Goal: Information Seeking & Learning: Learn about a topic

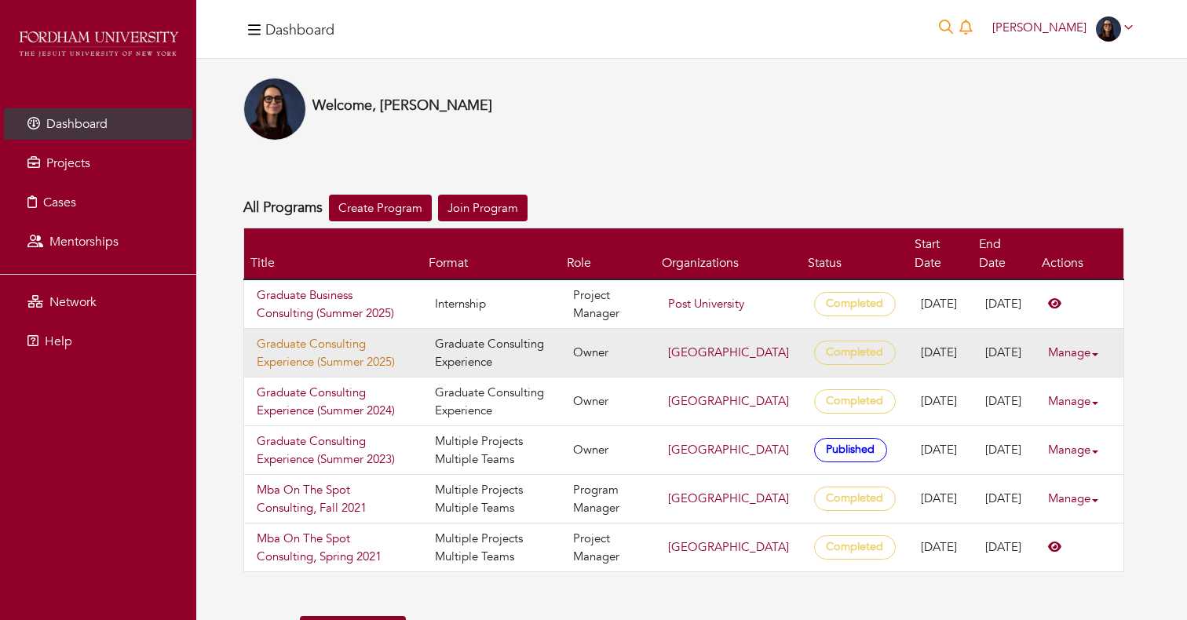
click at [318, 345] on link "Graduate Consulting Experience (Summer 2025)" at bounding box center [333, 352] width 153 height 35
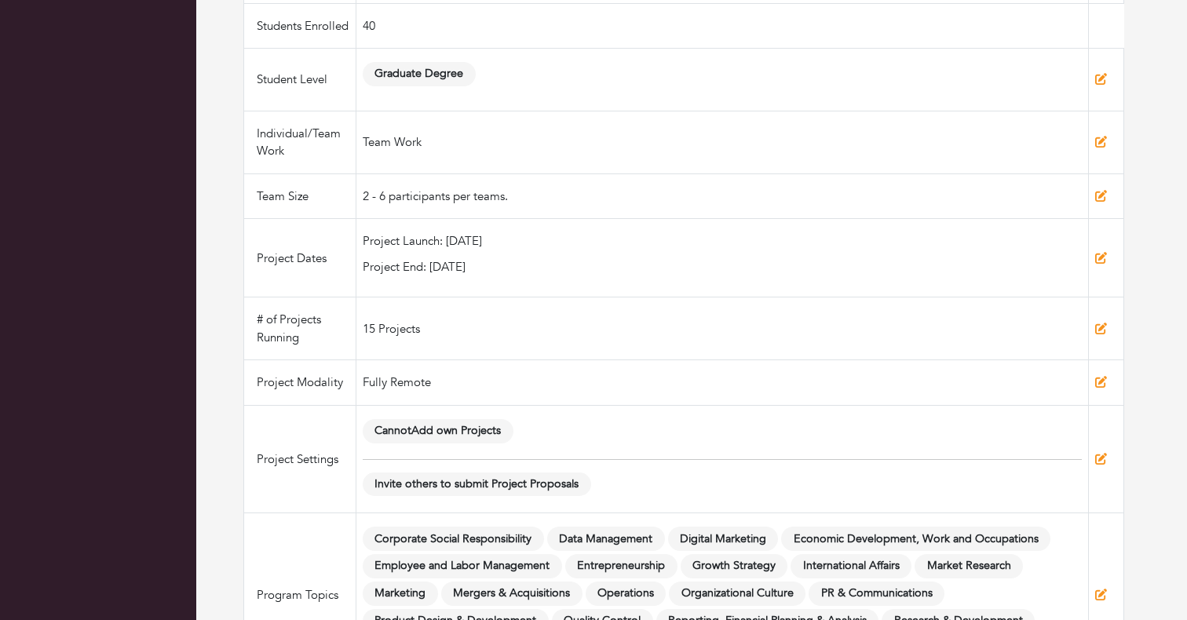
scroll to position [739, 0]
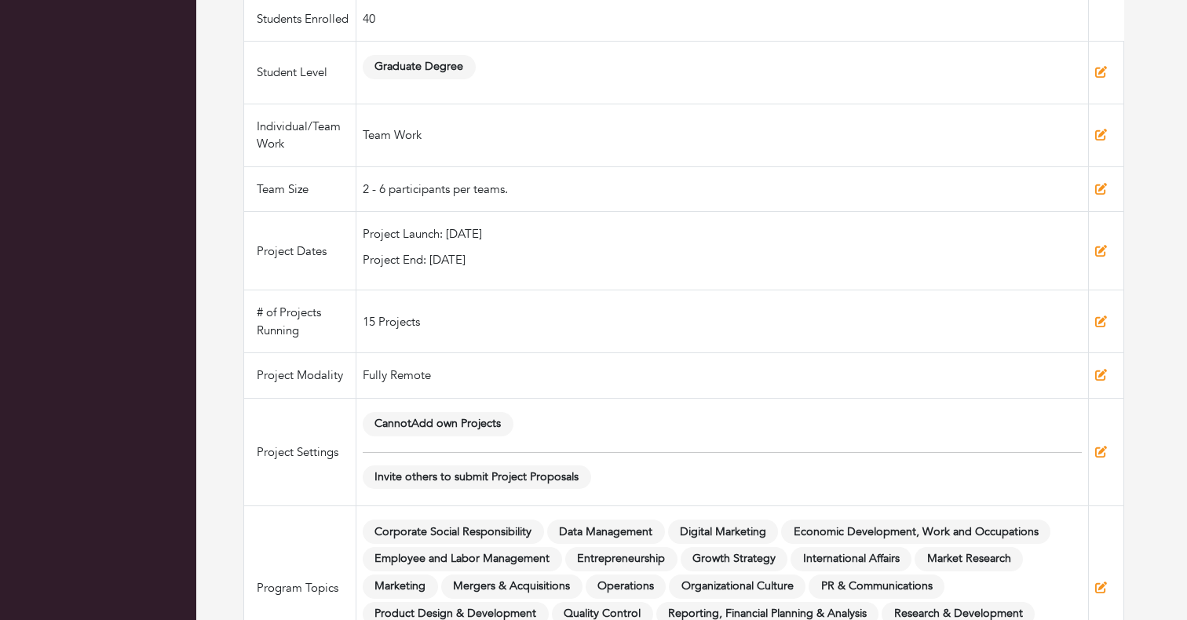
drag, startPoint x: 445, startPoint y: 255, endPoint x: 568, endPoint y: 251, distance: 123.3
click at [568, 243] on p "Project Launch: 06/09/2025" at bounding box center [722, 234] width 719 height 18
drag, startPoint x: 426, startPoint y: 279, endPoint x: 576, endPoint y: 279, distance: 149.9
click at [576, 269] on p "Project End: 07/28/2025" at bounding box center [722, 260] width 719 height 18
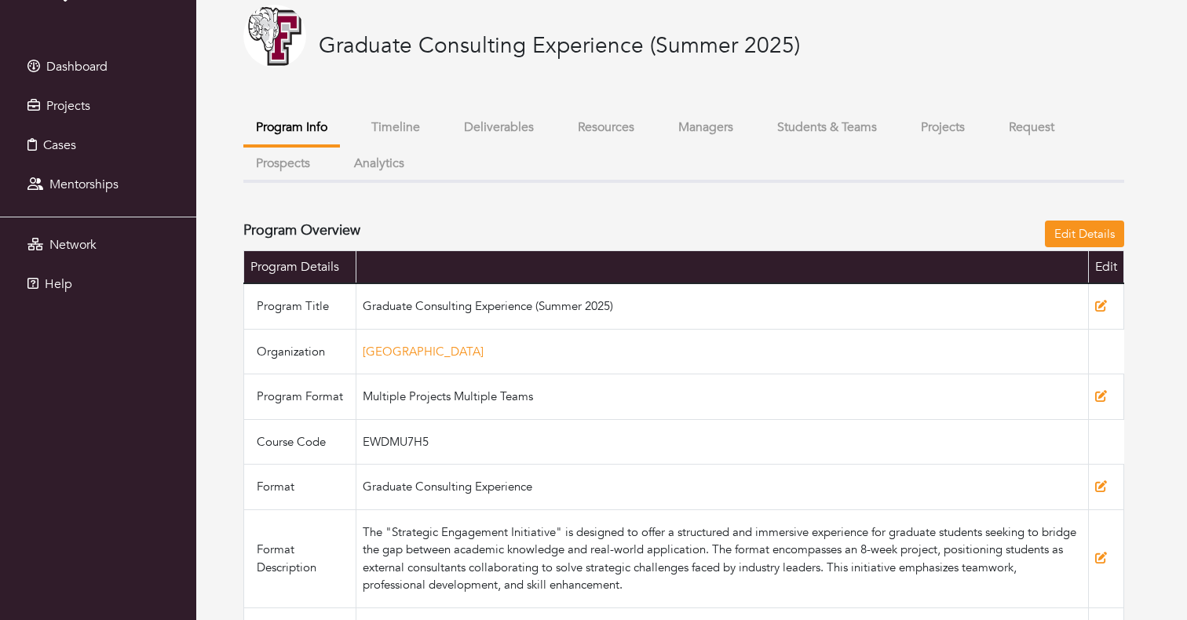
scroll to position [71, 0]
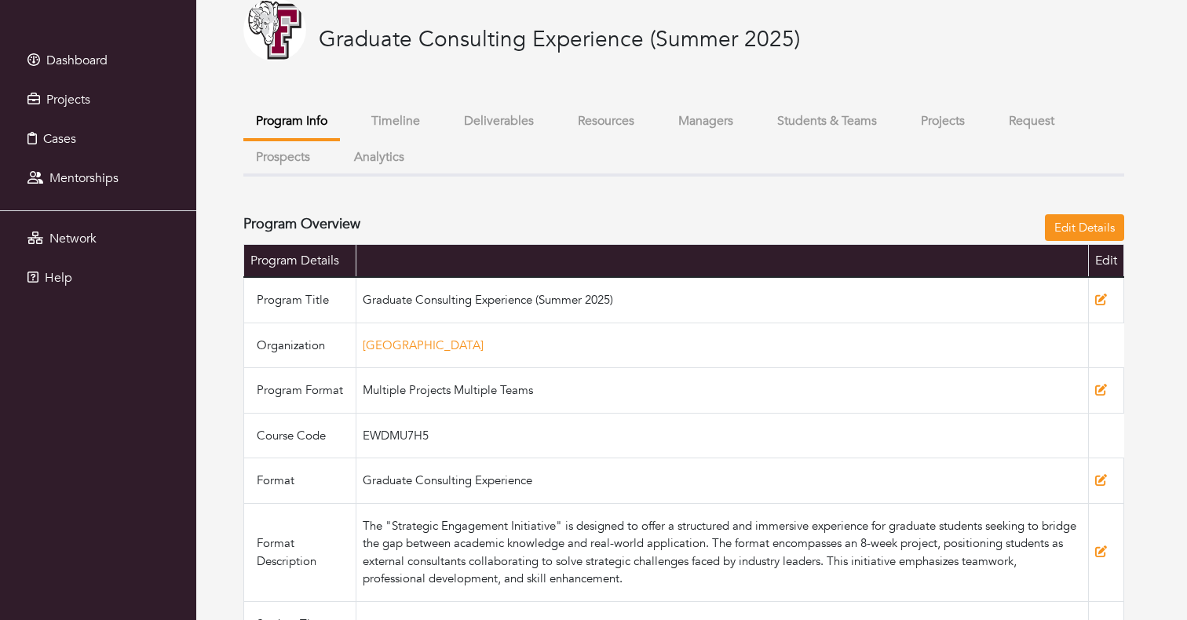
click at [946, 126] on button "Projects" at bounding box center [942, 121] width 69 height 34
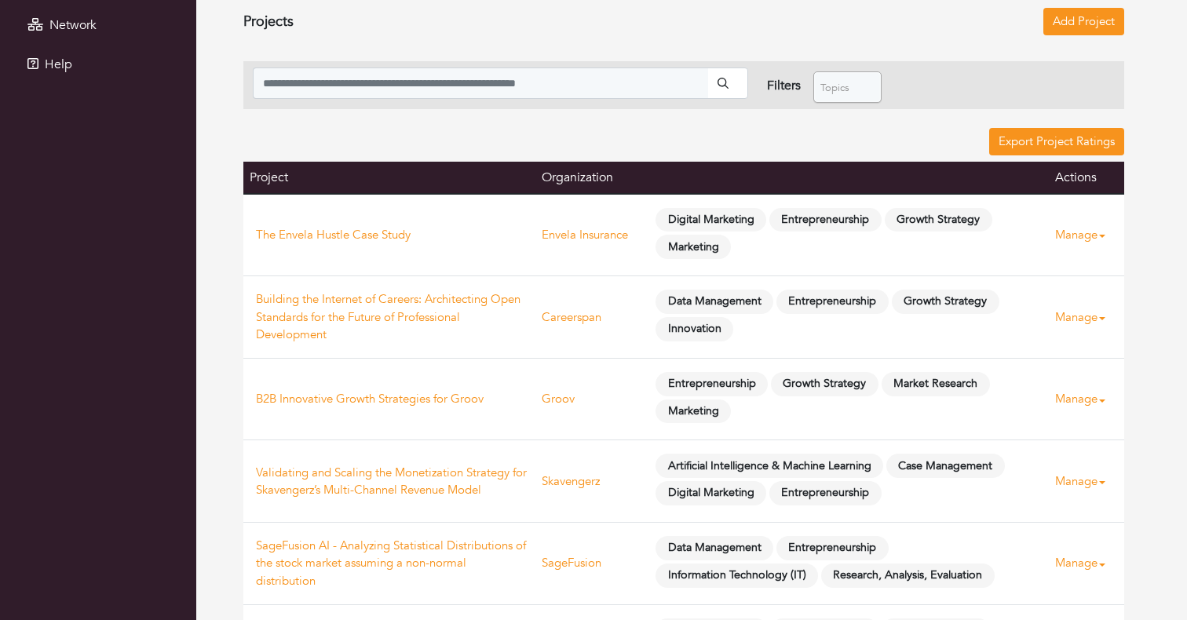
scroll to position [324, 0]
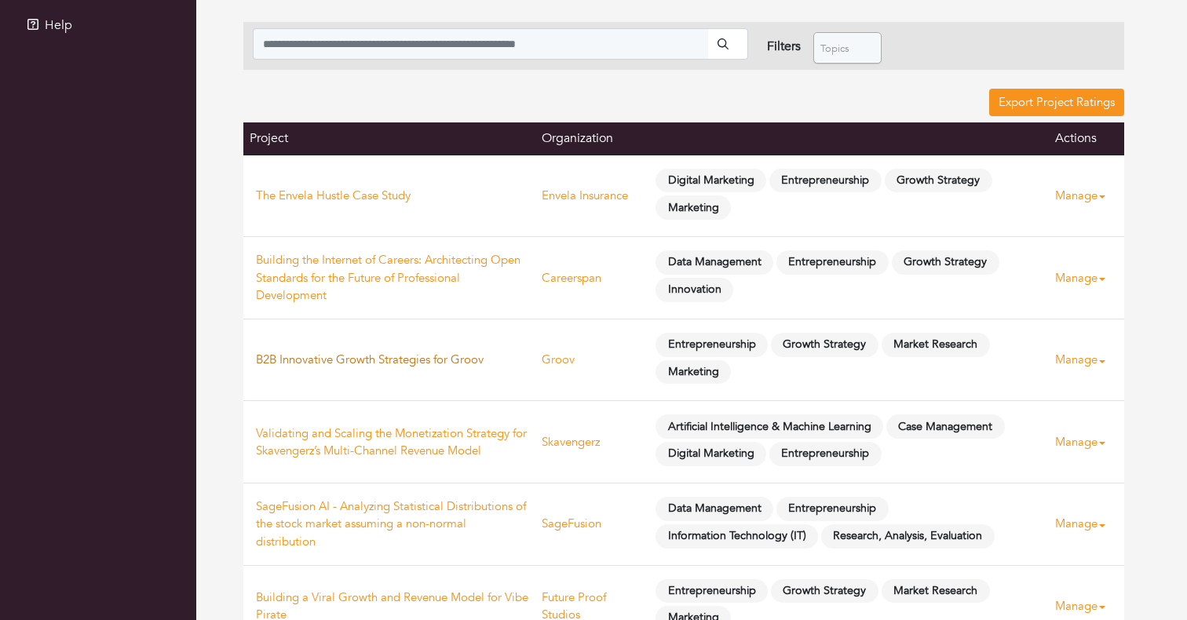
click at [417, 363] on link "B2B Innovative Growth Strategies for Groov" at bounding box center [370, 360] width 228 height 16
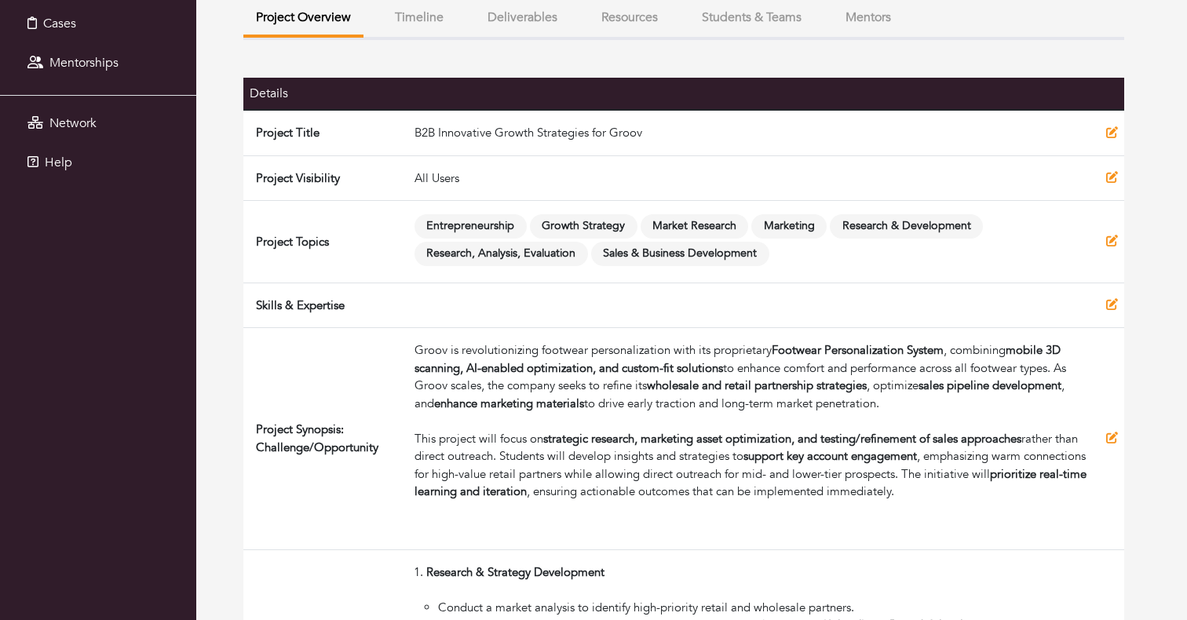
scroll to position [180, 0]
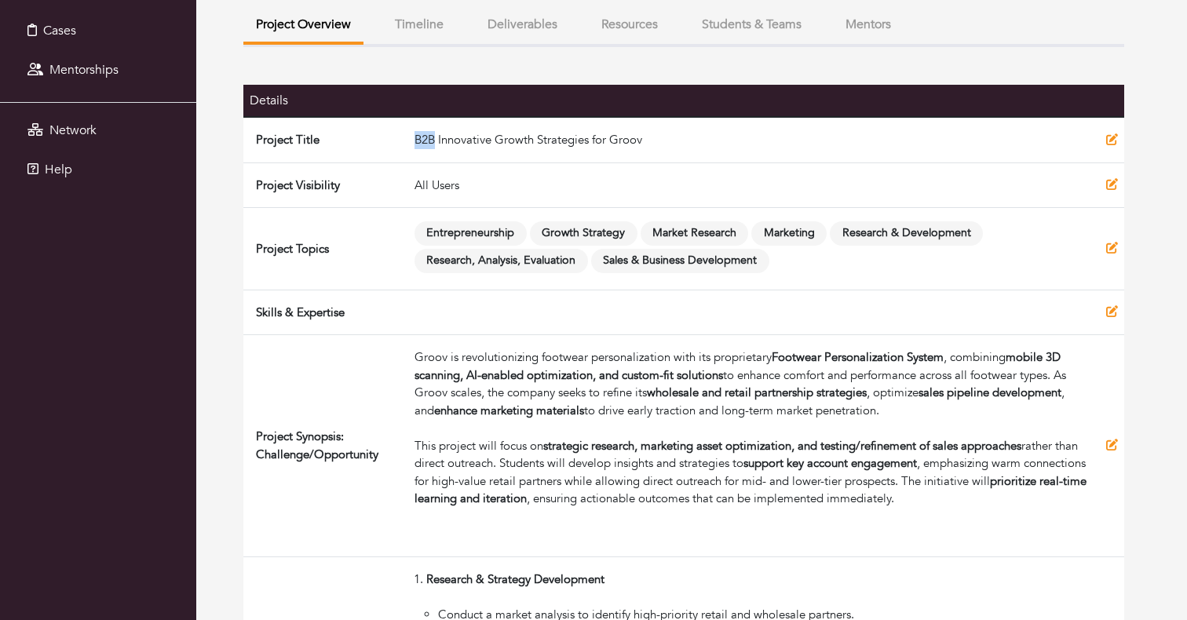
drag, startPoint x: 413, startPoint y: 144, endPoint x: 433, endPoint y: 144, distance: 20.4
click at [433, 144] on td "B2B Innovative Growth Strategies for Groov" at bounding box center [754, 140] width 692 height 46
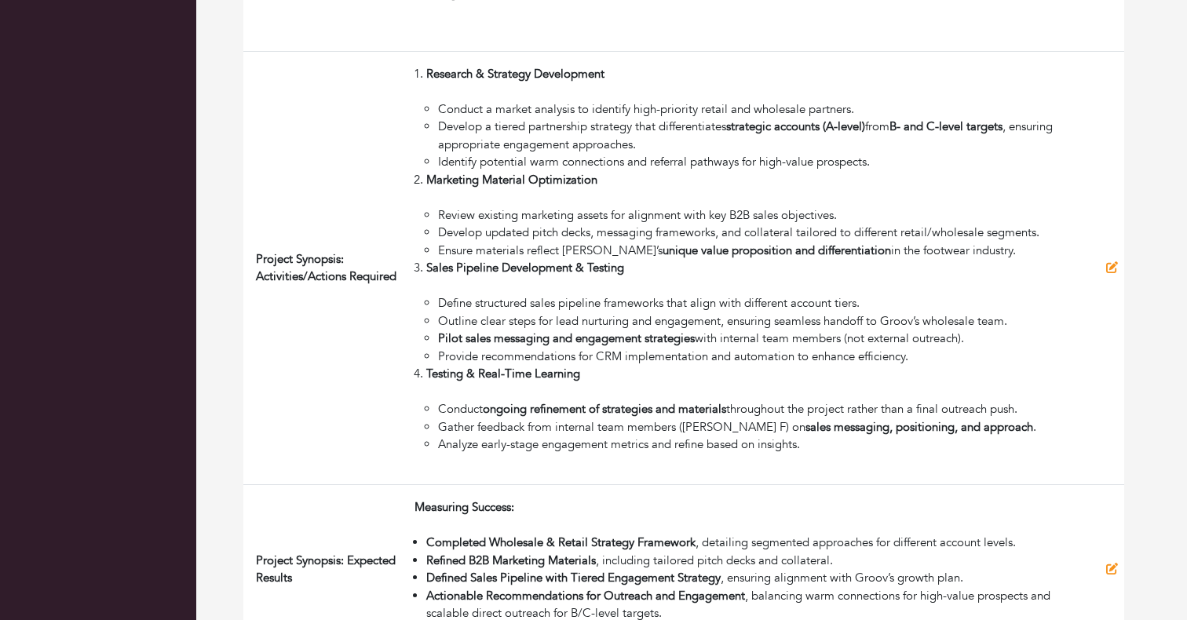
scroll to position [681, 0]
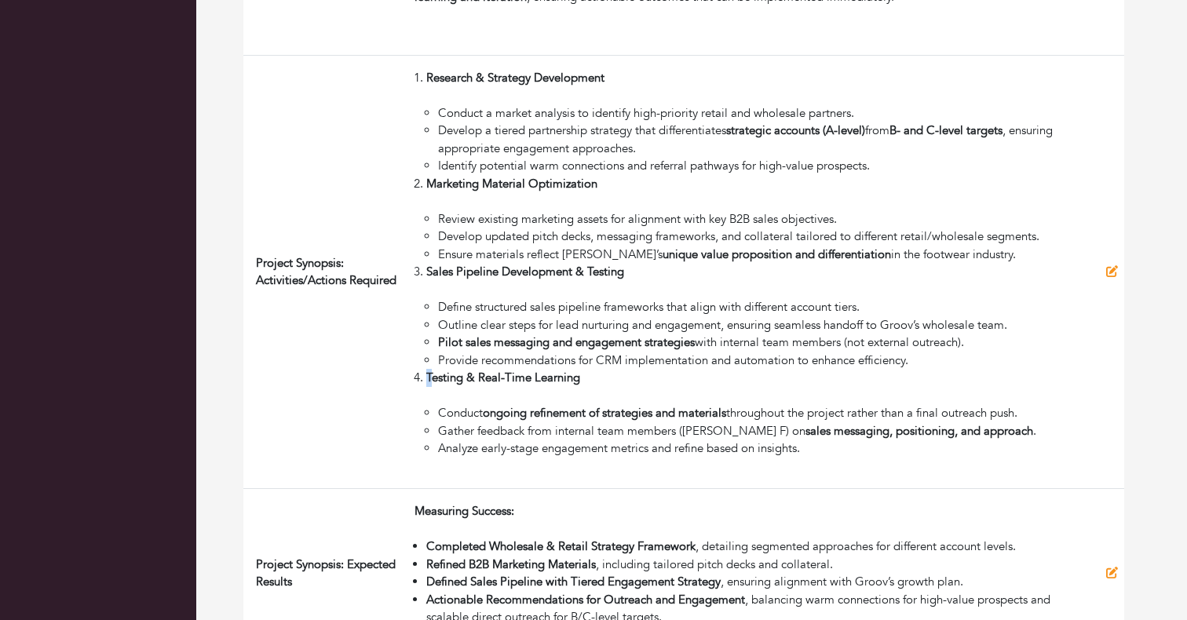
drag, startPoint x: 434, startPoint y: 379, endPoint x: 614, endPoint y: 384, distance: 179.8
click at [615, 385] on li "Testing & Real-Time Learning Conduct ongoing refinement of strategies and mater…" at bounding box center [759, 413] width 667 height 89
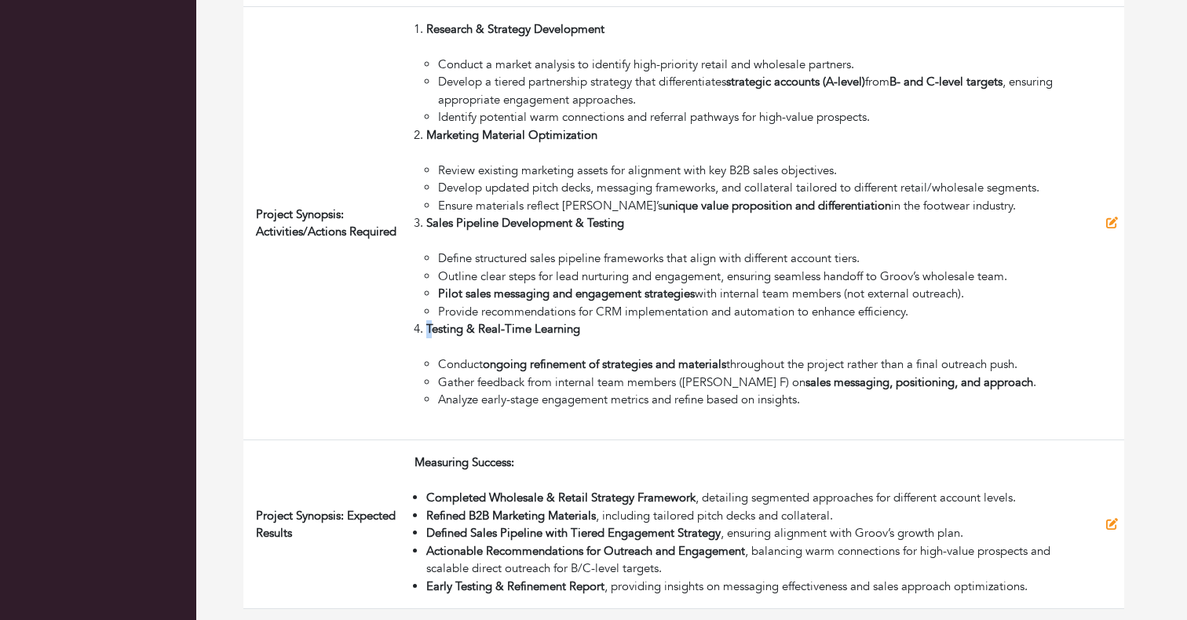
scroll to position [732, 0]
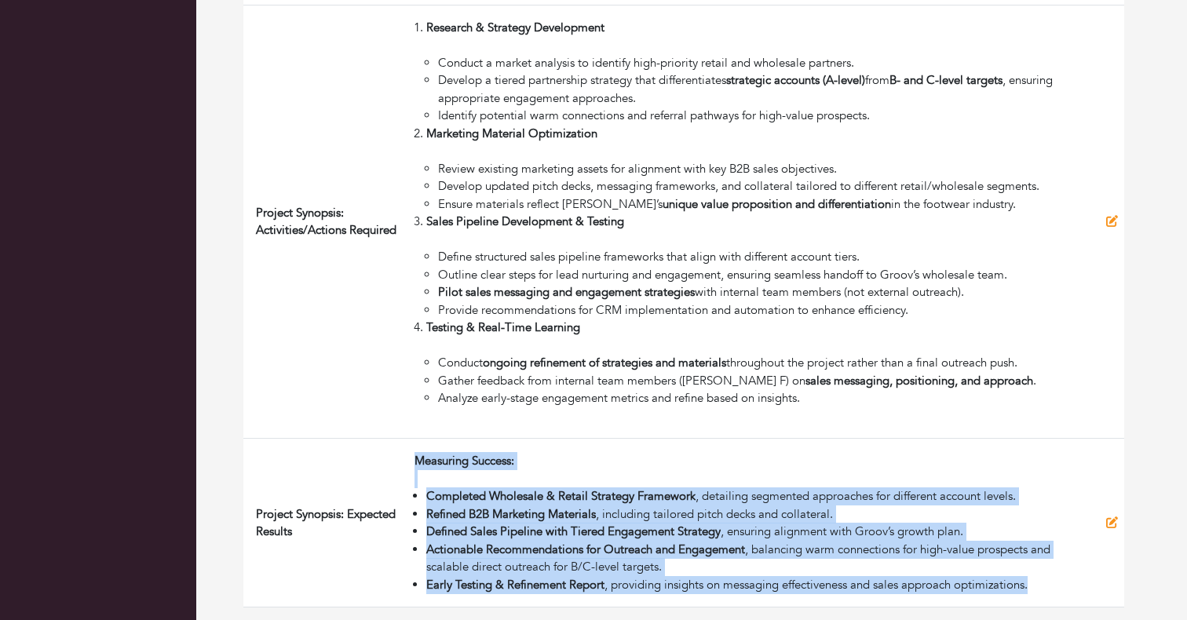
drag, startPoint x: 417, startPoint y: 461, endPoint x: 408, endPoint y: 600, distance: 139.2
click at [408, 600] on td "Measuring Success: Completed Wholesale & Retail Strategy Framework , detailing …" at bounding box center [754, 523] width 692 height 169
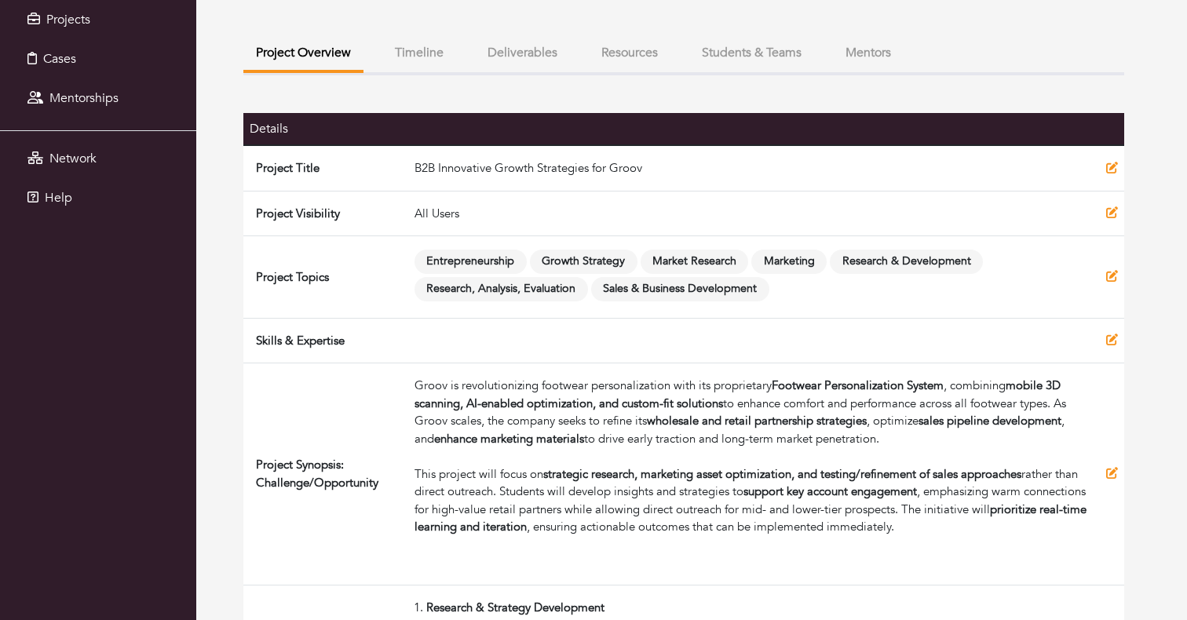
scroll to position [0, 0]
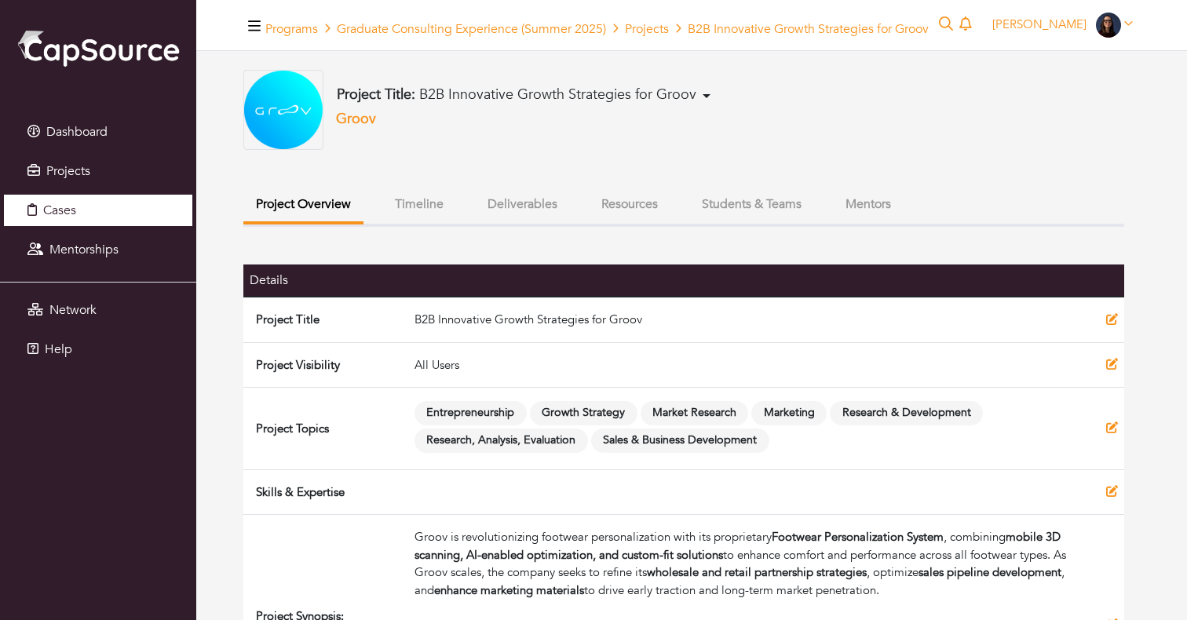
click at [89, 218] on link "Cases" at bounding box center [98, 210] width 188 height 31
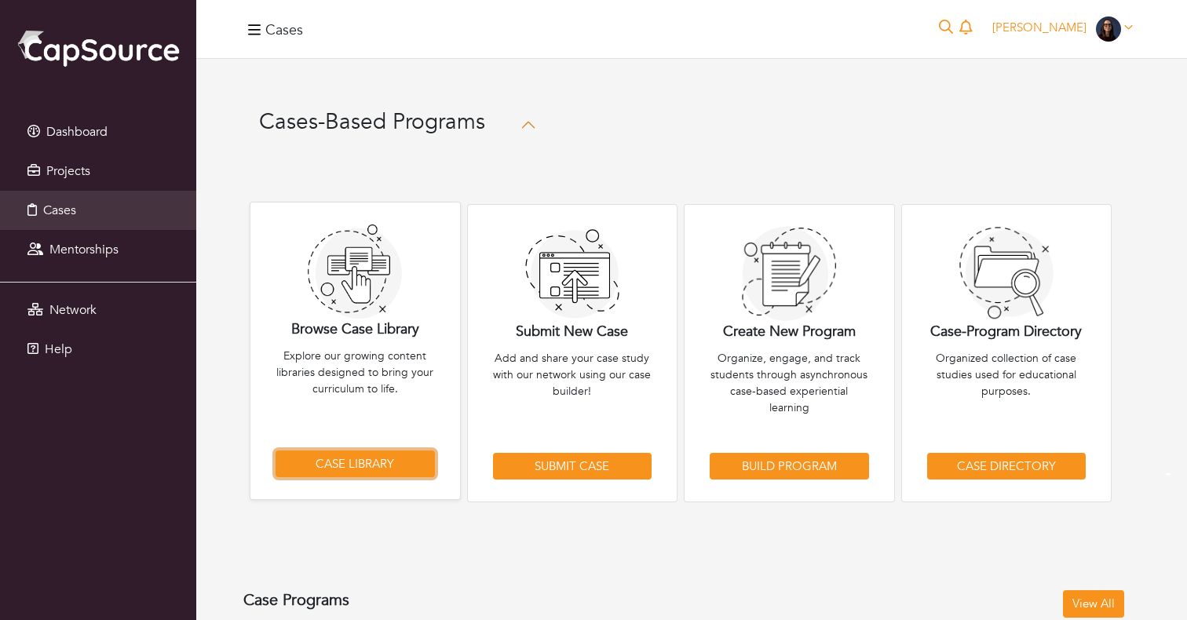
click at [375, 469] on link "Case Library" at bounding box center [355, 464] width 159 height 27
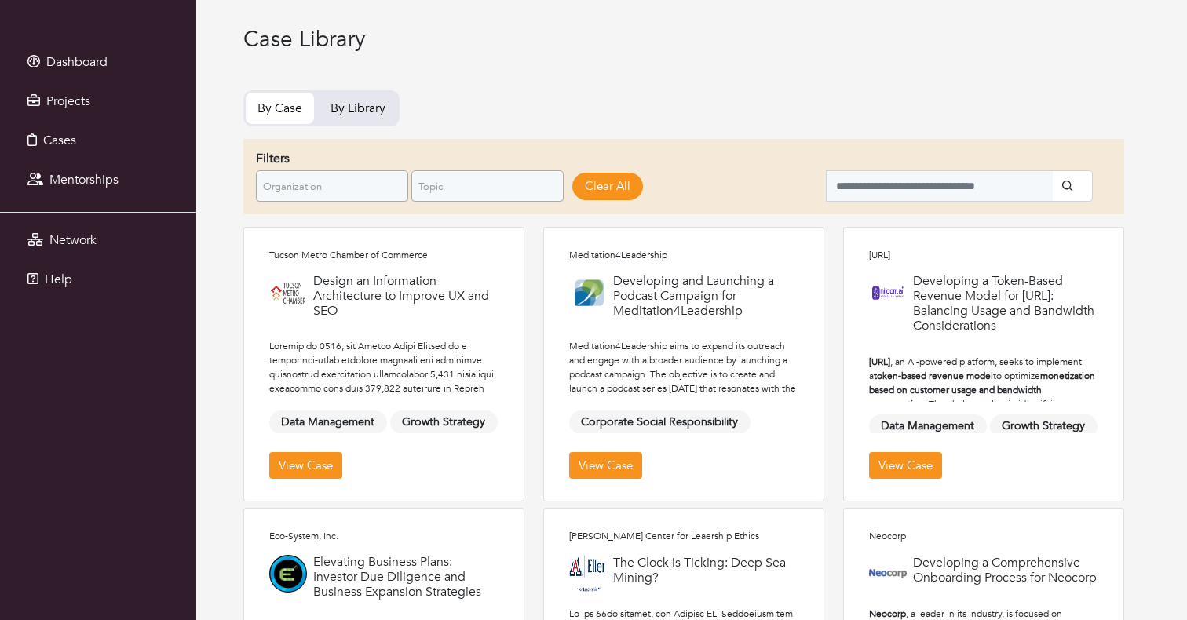
scroll to position [68, 0]
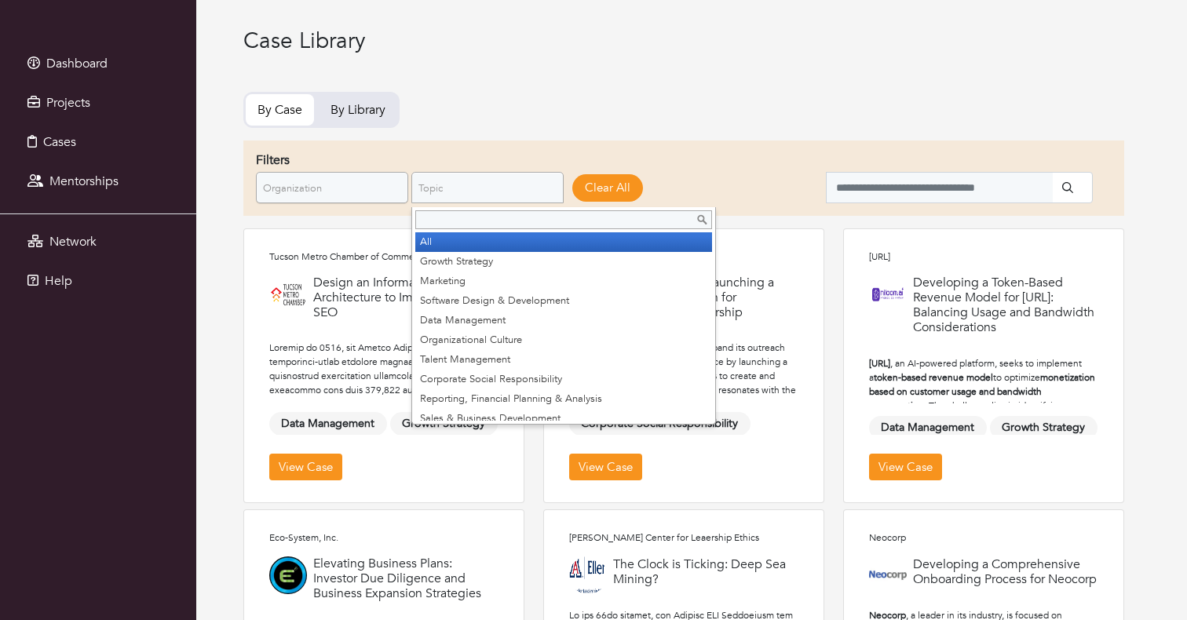
click at [506, 193] on span "Topic" at bounding box center [480, 188] width 124 height 31
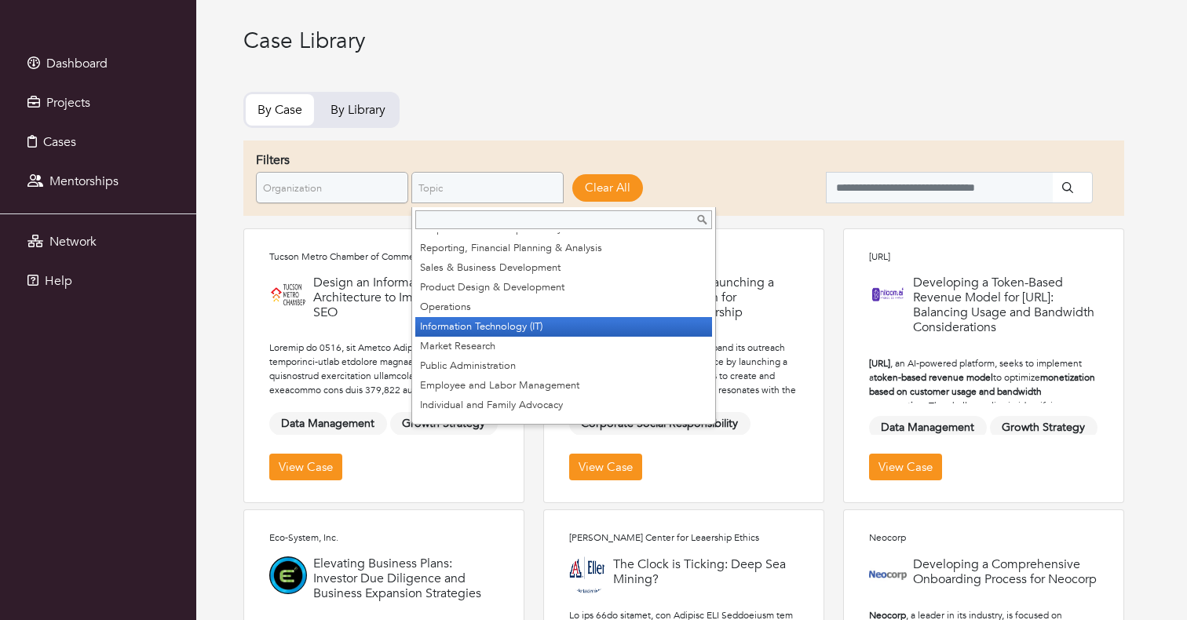
scroll to position [152, 0]
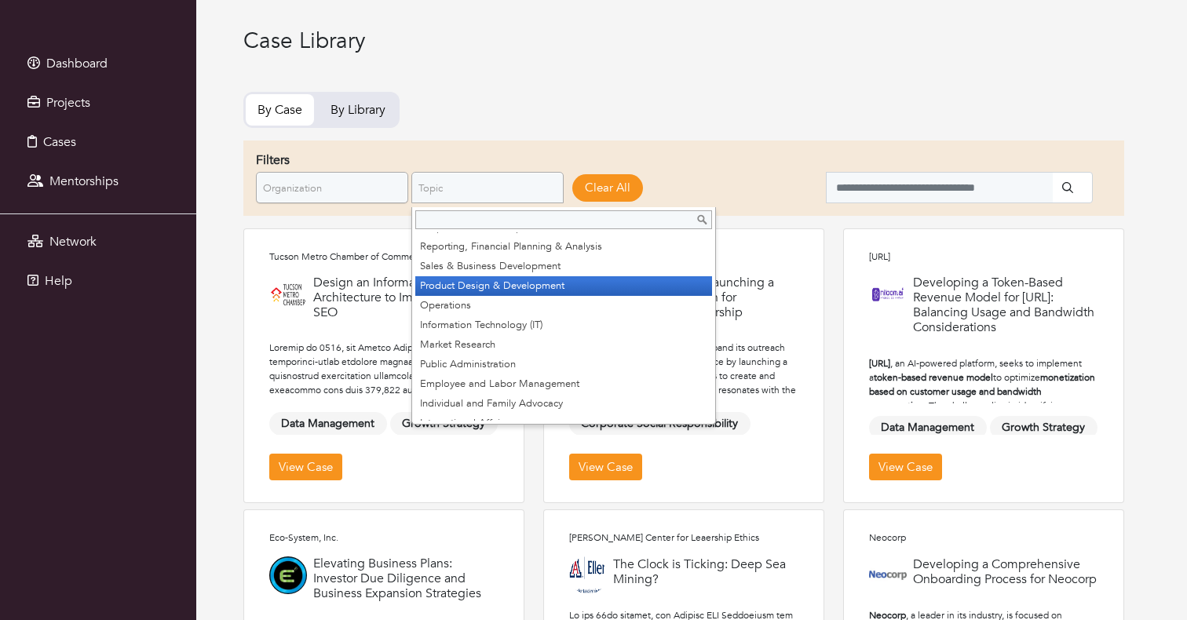
click at [576, 287] on li "Product Design & Development" at bounding box center [563, 286] width 297 height 20
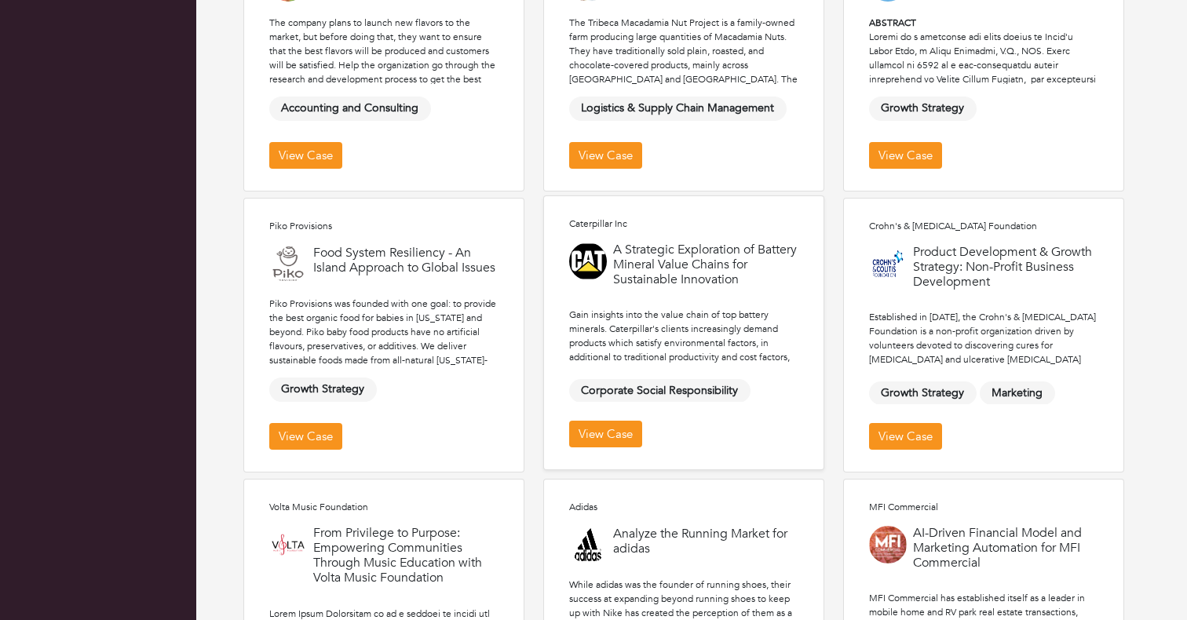
scroll to position [389, 0]
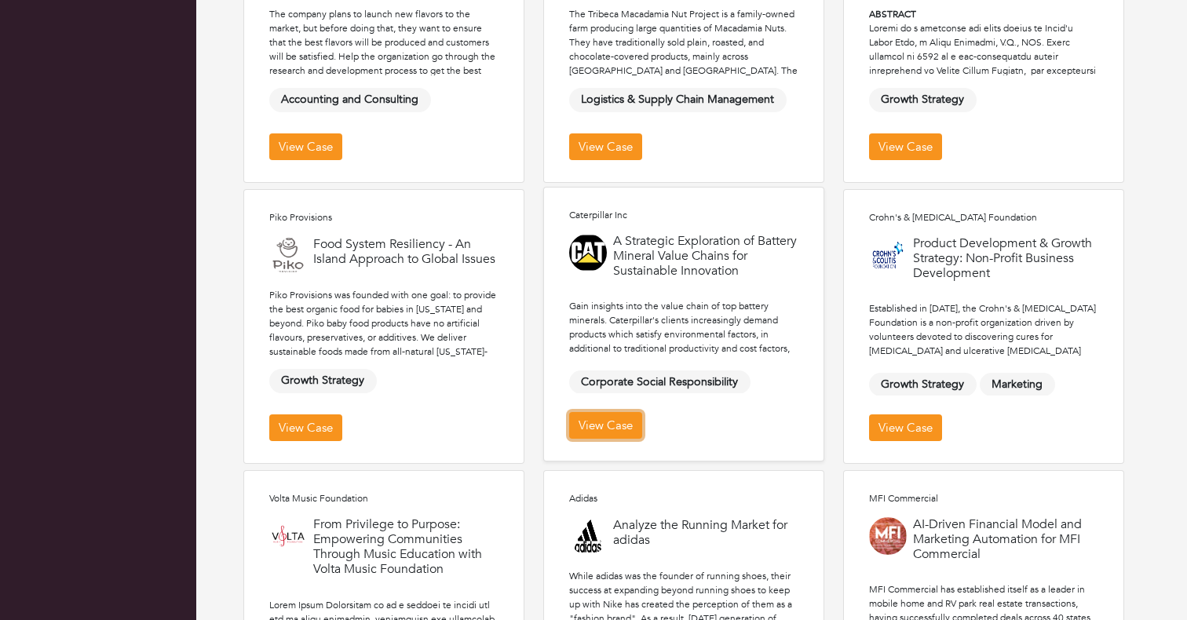
click at [612, 422] on link "View Case" at bounding box center [605, 425] width 73 height 27
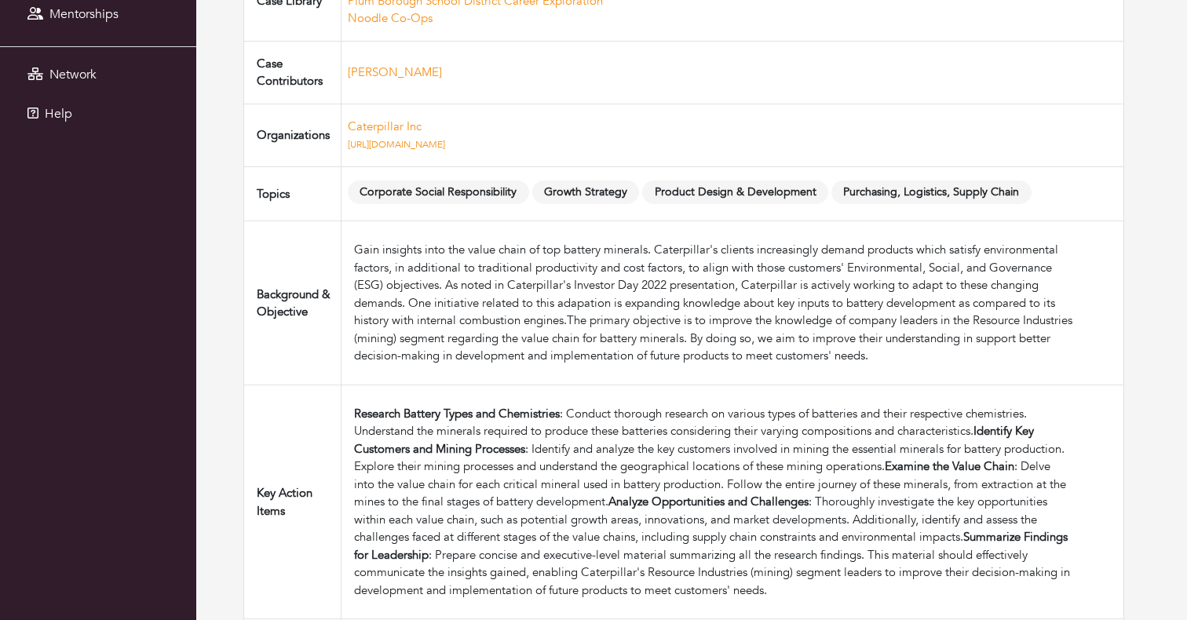
scroll to position [210, 0]
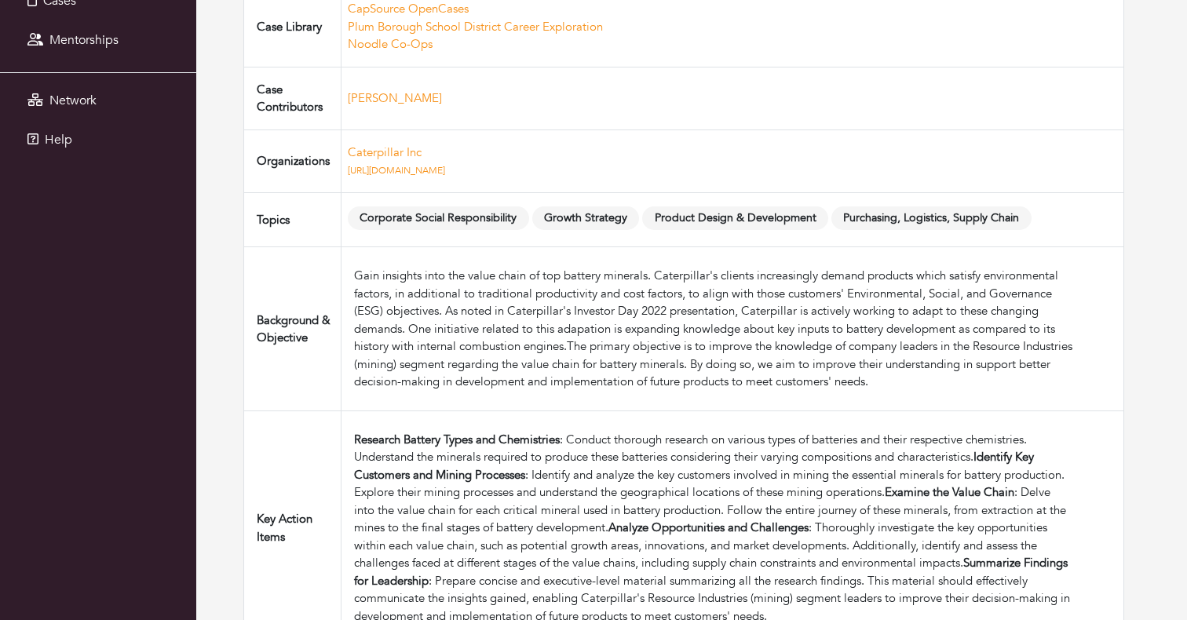
click at [430, 301] on div "Gain insights into the value chain of top battery minerals. Caterpillar's clien…" at bounding box center [713, 329] width 718 height 124
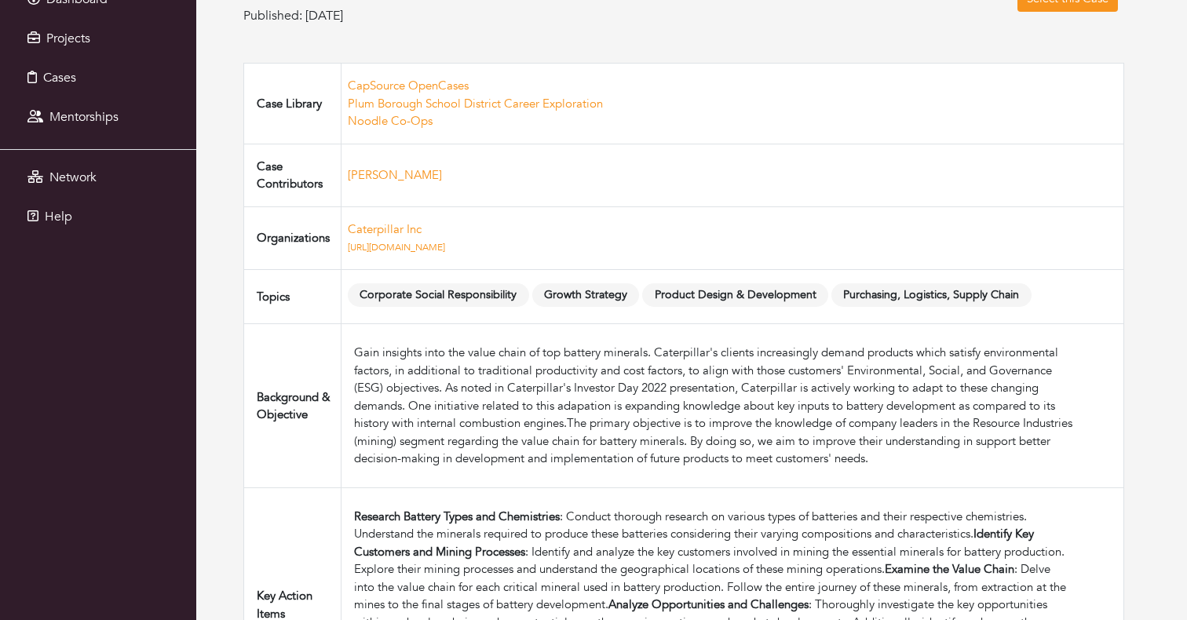
scroll to position [115, 0]
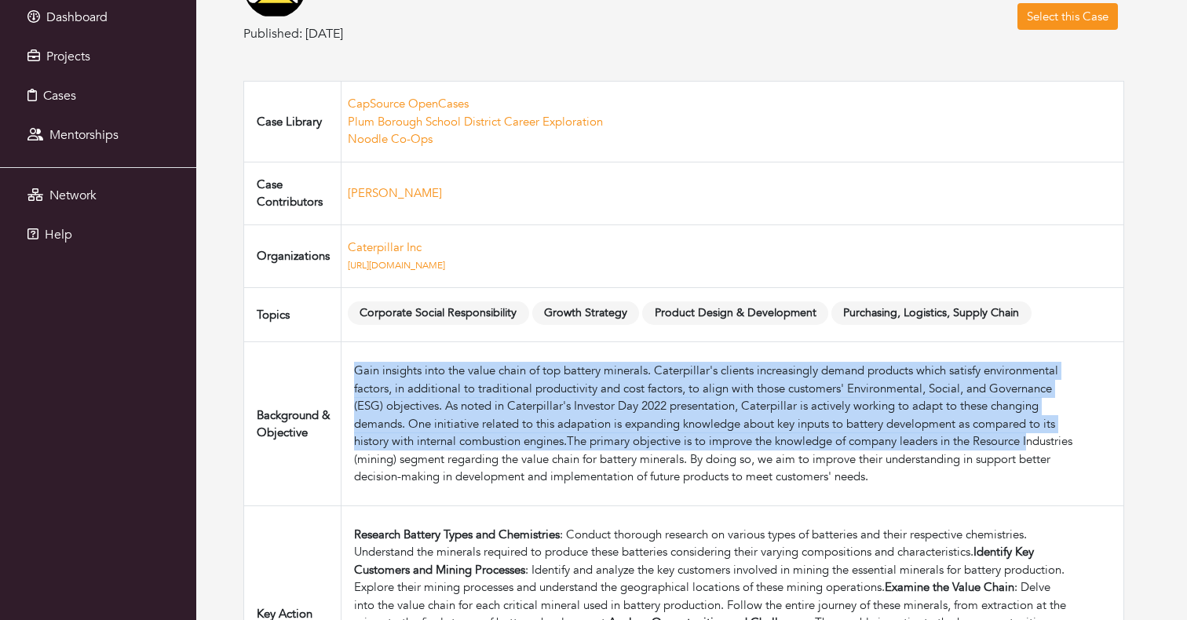
drag, startPoint x: 357, startPoint y: 373, endPoint x: 357, endPoint y: 467, distance: 94.2
click at [357, 467] on div "Gain insights into the value chain of top battery minerals. Caterpillar's clien…" at bounding box center [713, 424] width 718 height 124
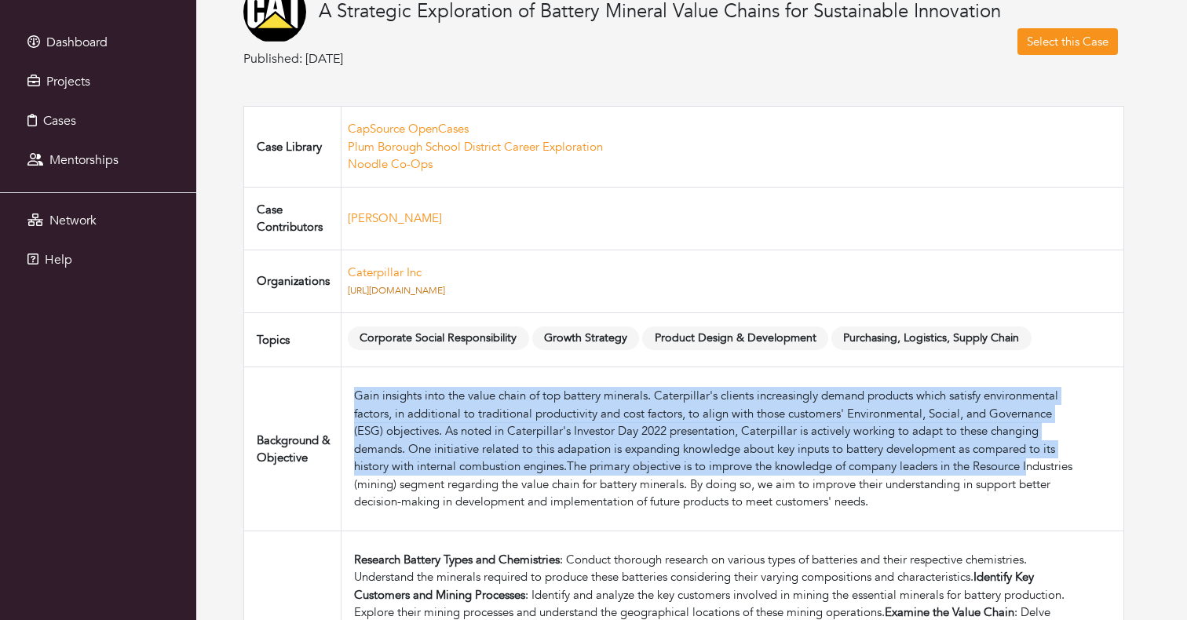
scroll to position [0, 0]
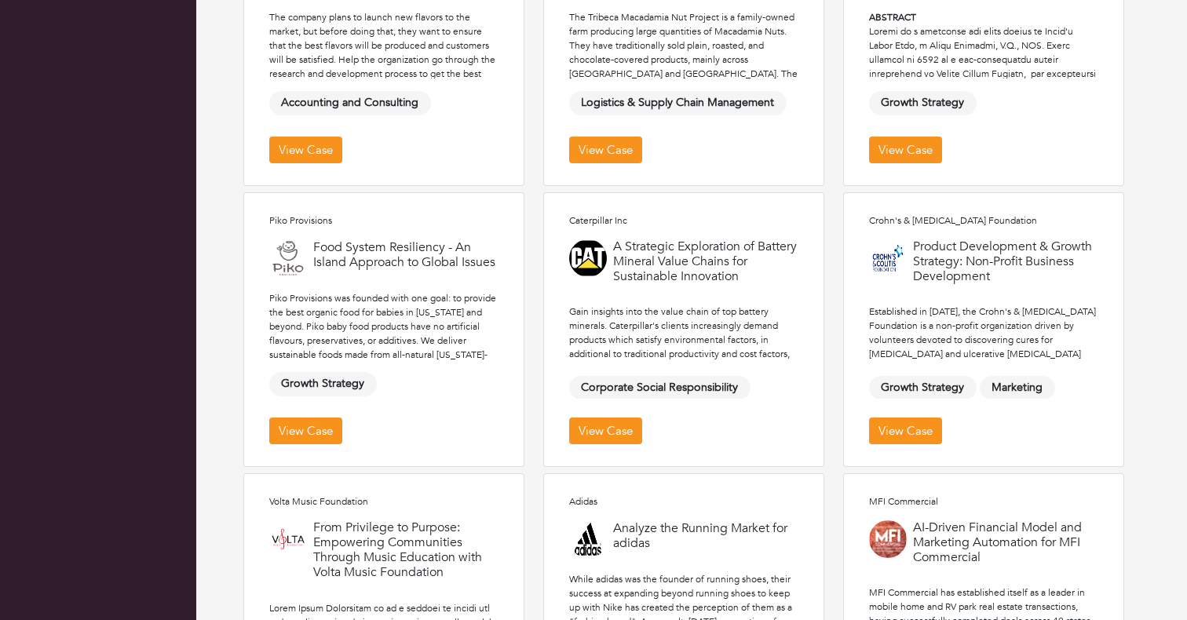
scroll to position [389, 0]
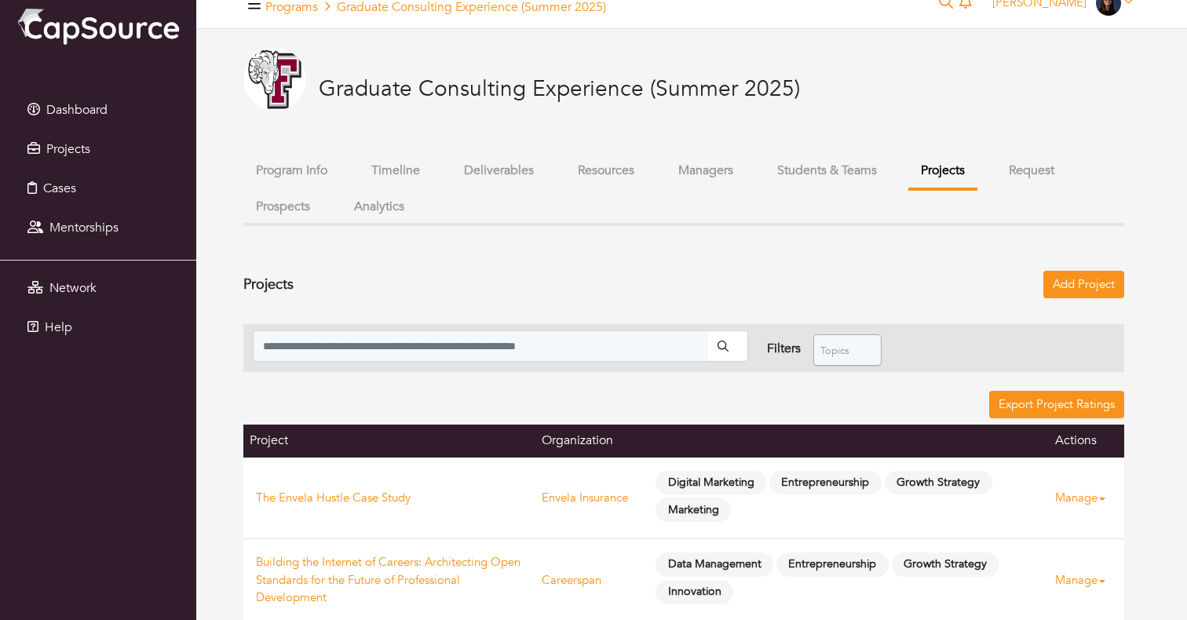
scroll to position [37, 0]
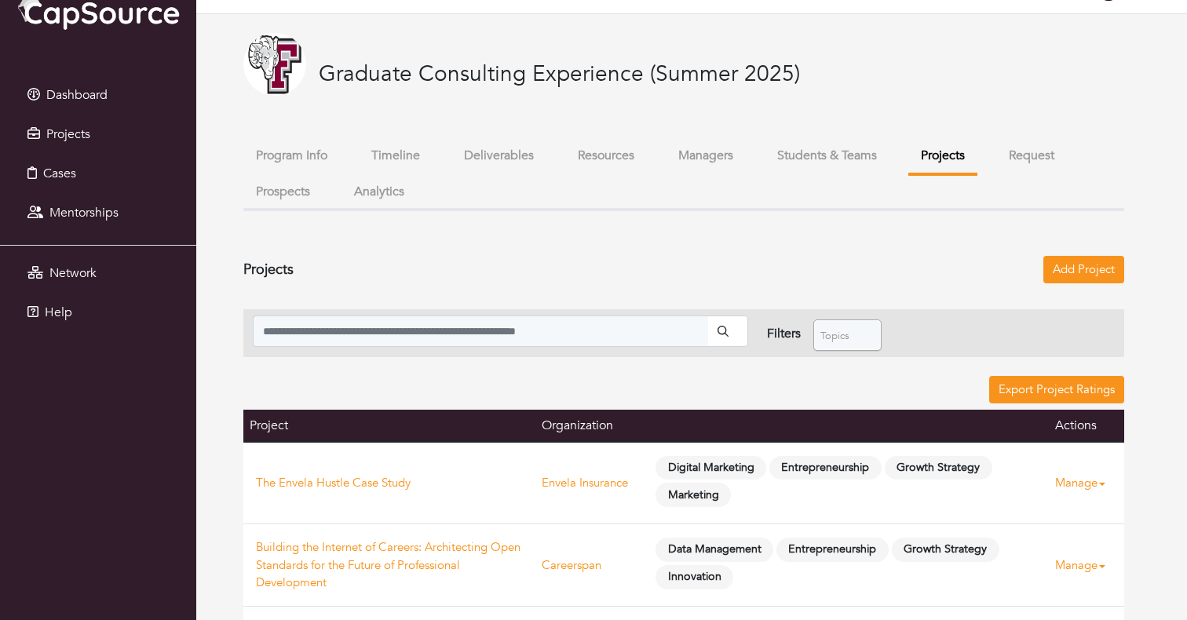
click at [414, 164] on button "Timeline" at bounding box center [396, 156] width 74 height 34
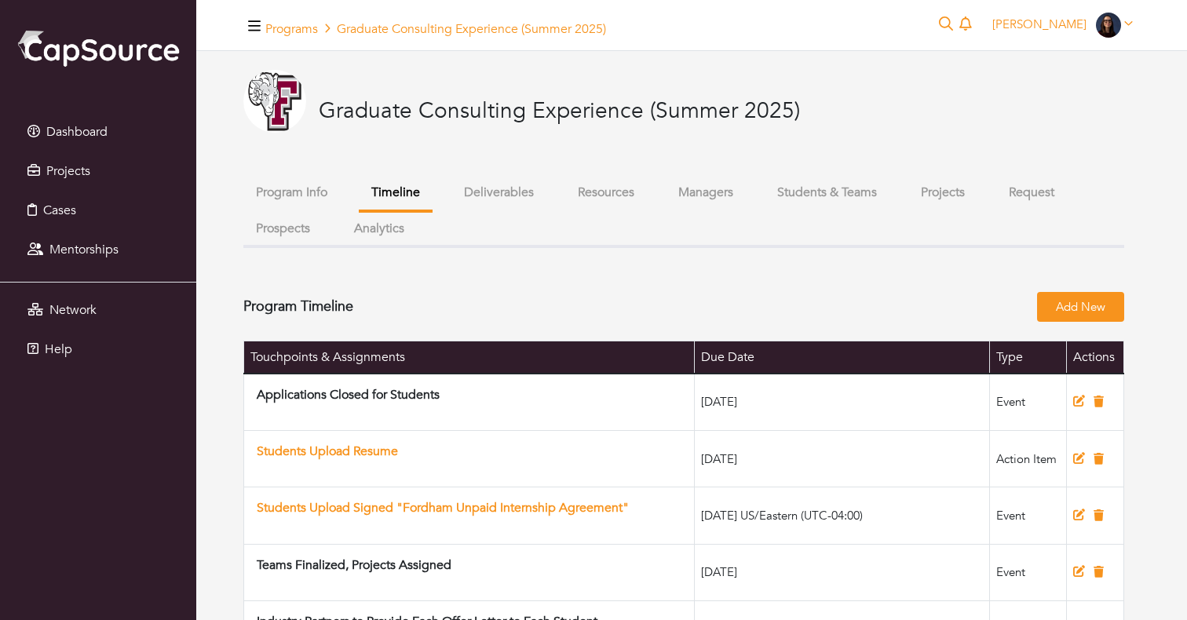
click at [395, 239] on button "Analytics" at bounding box center [378, 229] width 75 height 34
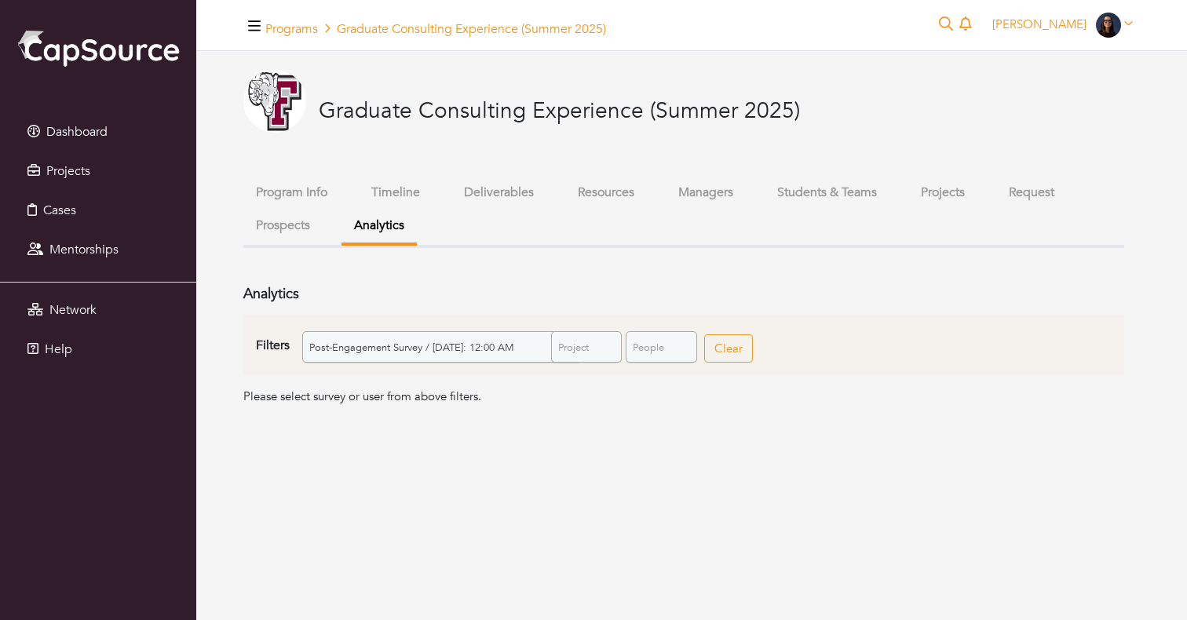
click at [370, 346] on span "Post-Engagement Survey / Friday, July 26, 2024: 12:00 AM" at bounding box center [434, 347] width 251 height 31
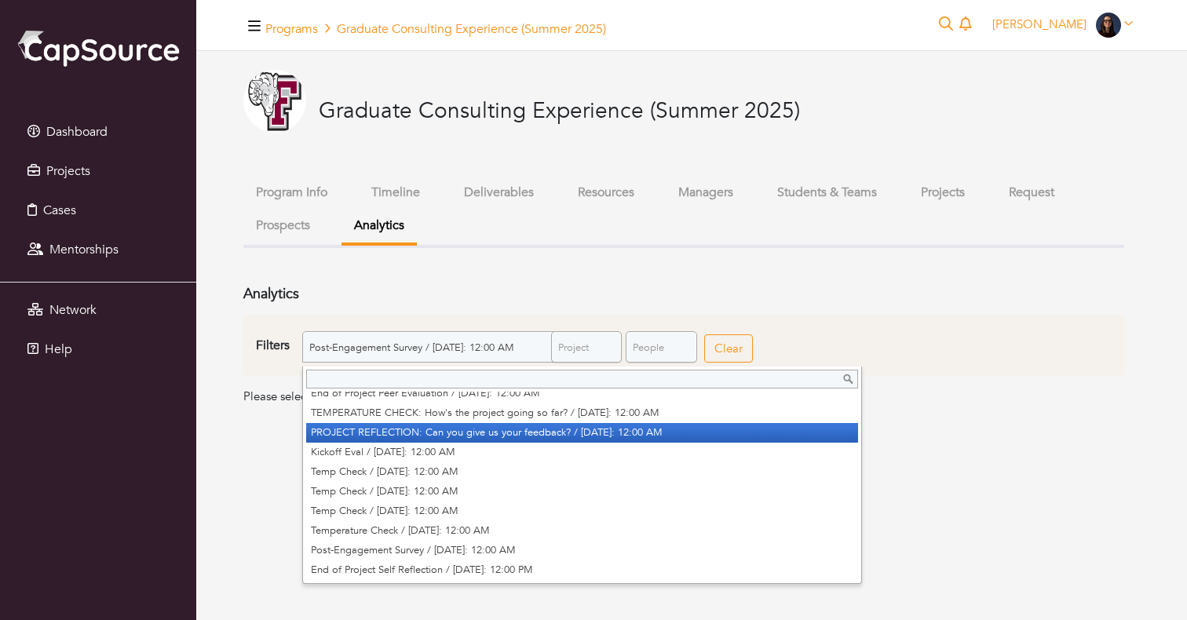
scroll to position [20, 0]
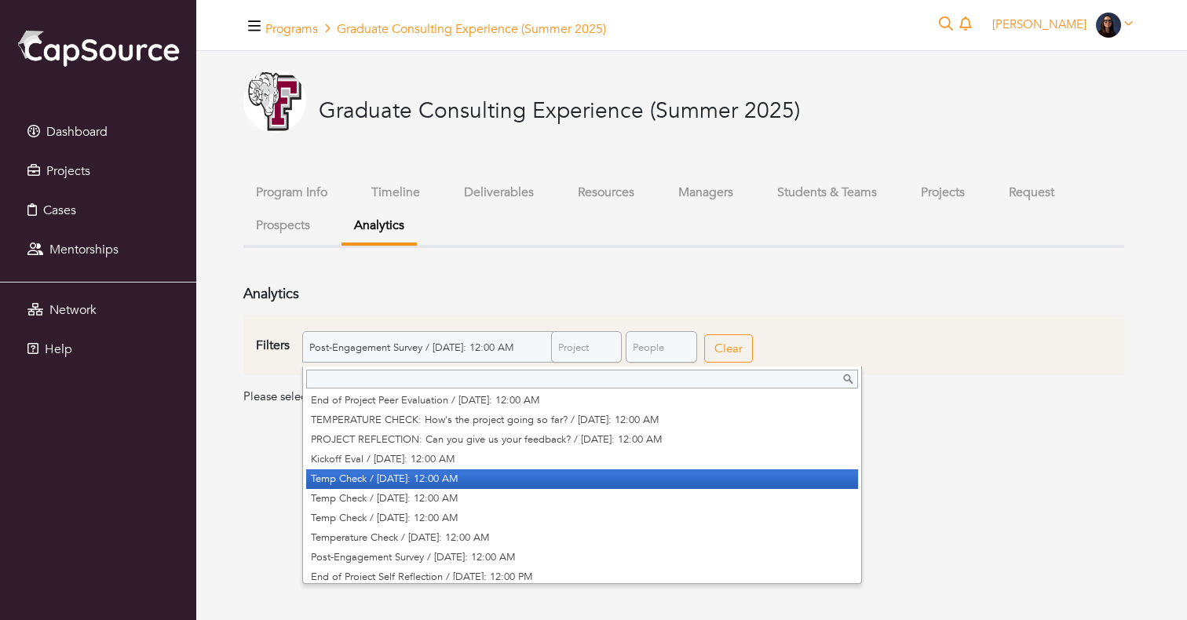
click at [397, 476] on li "Temp Check / Wednesday, June 12, 2024: 12:00 AM" at bounding box center [582, 479] width 552 height 20
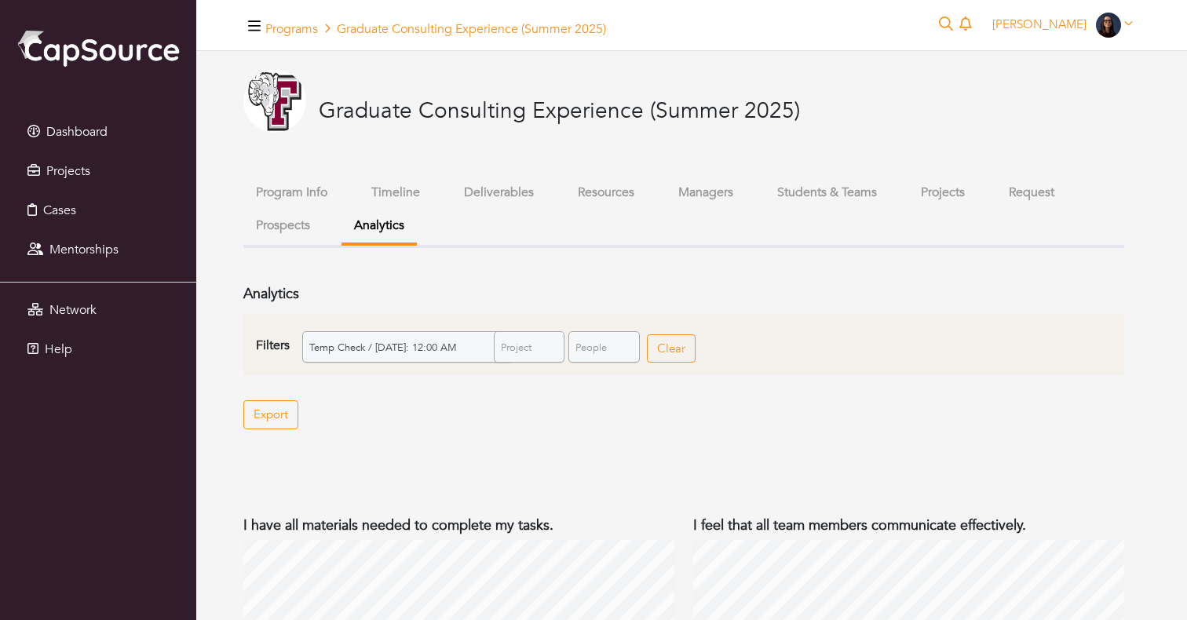
click at [517, 198] on button "Deliverables" at bounding box center [498, 193] width 95 height 34
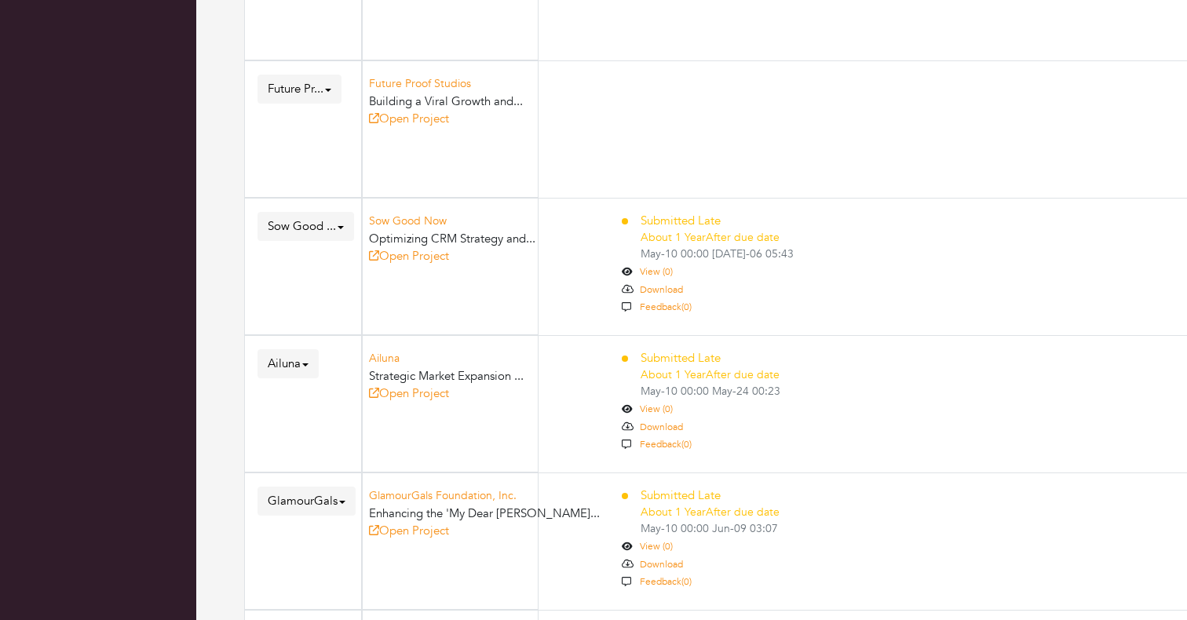
scroll to position [1031, 0]
click at [659, 405] on link "View (0)" at bounding box center [656, 406] width 33 height 13
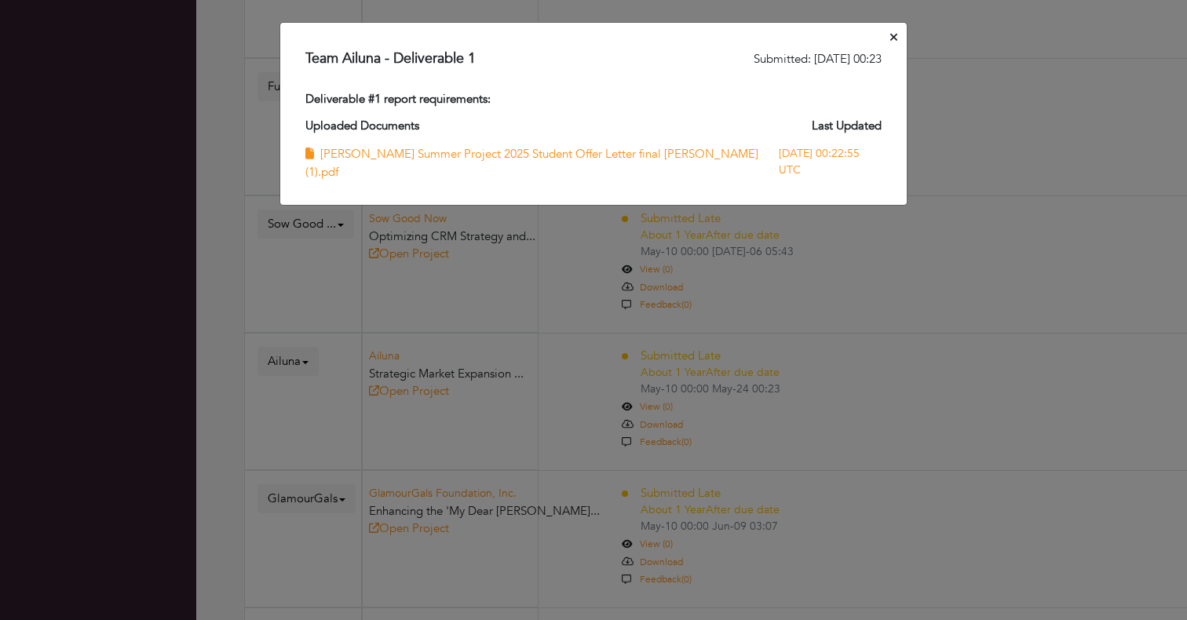
click at [893, 35] on icon "Close" at bounding box center [893, 37] width 7 height 12
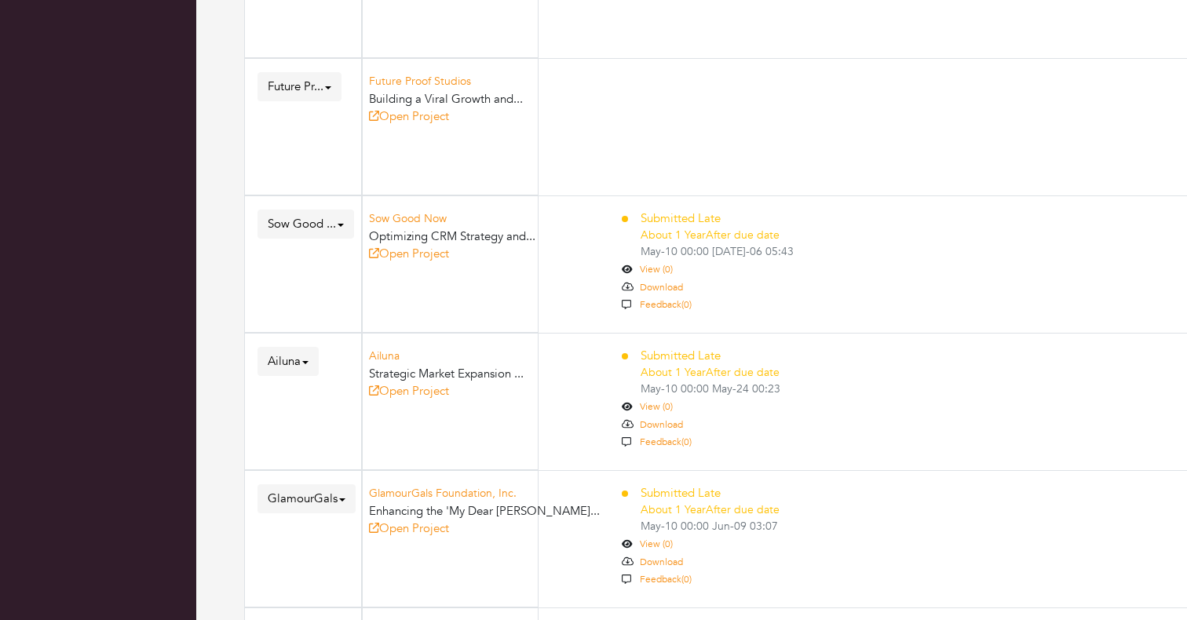
click at [669, 449] on div "Feedback(0)" at bounding box center [666, 441] width 52 height 18
click at [669, 442] on link "Feedback(0)" at bounding box center [666, 442] width 52 height 13
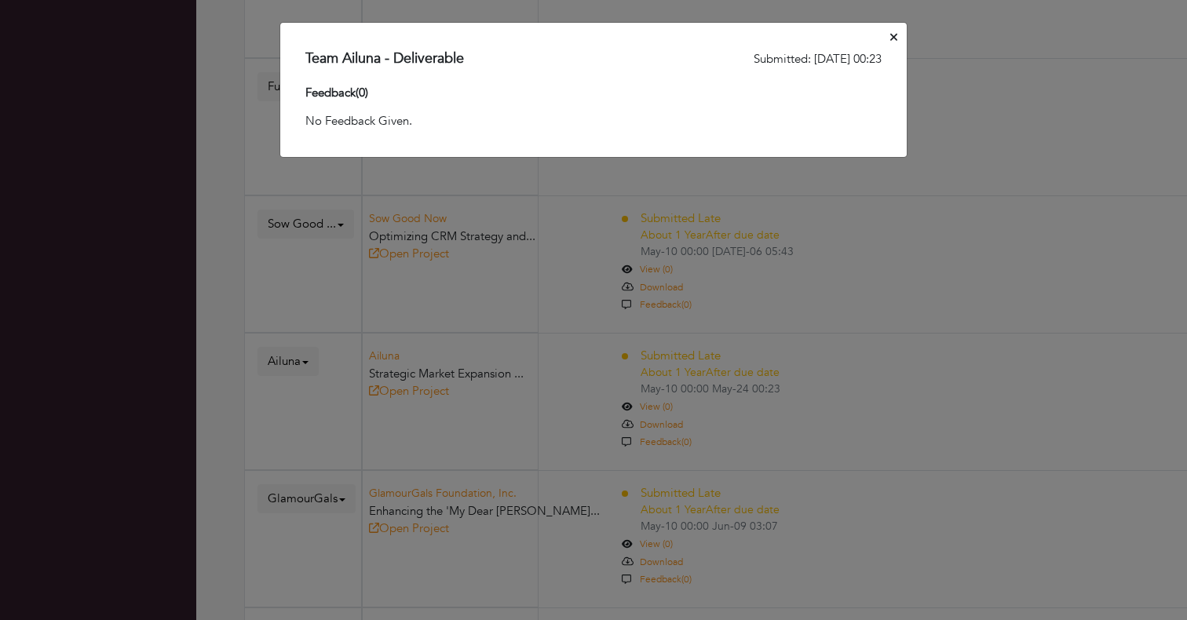
click at [892, 36] on icon "Close" at bounding box center [893, 37] width 7 height 7
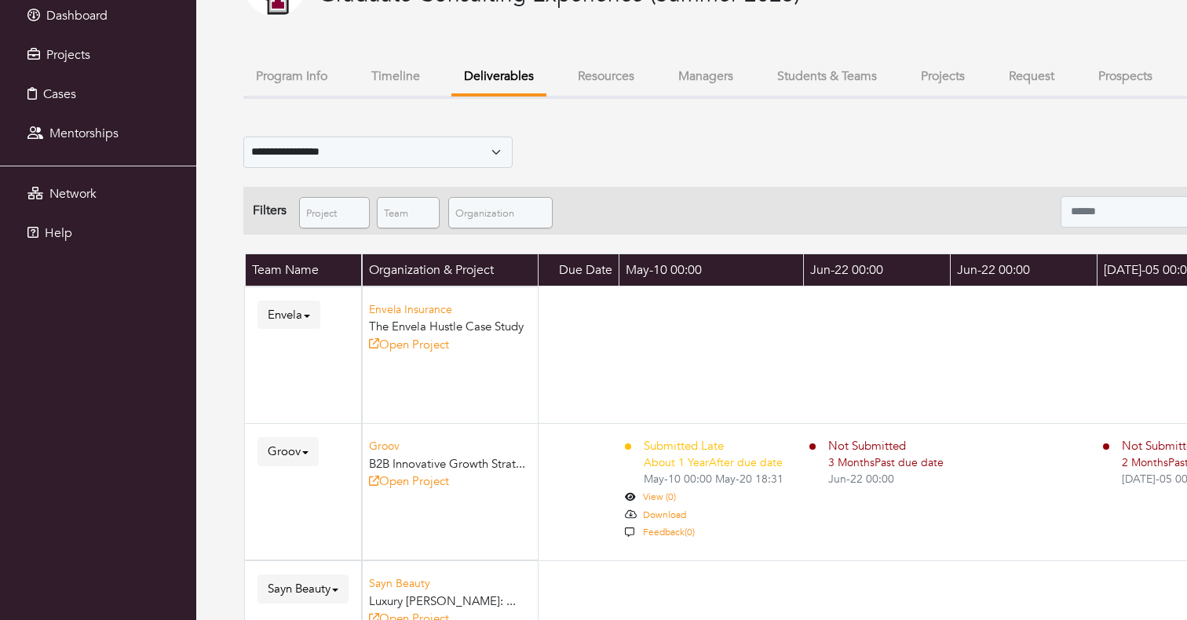
scroll to position [103, 0]
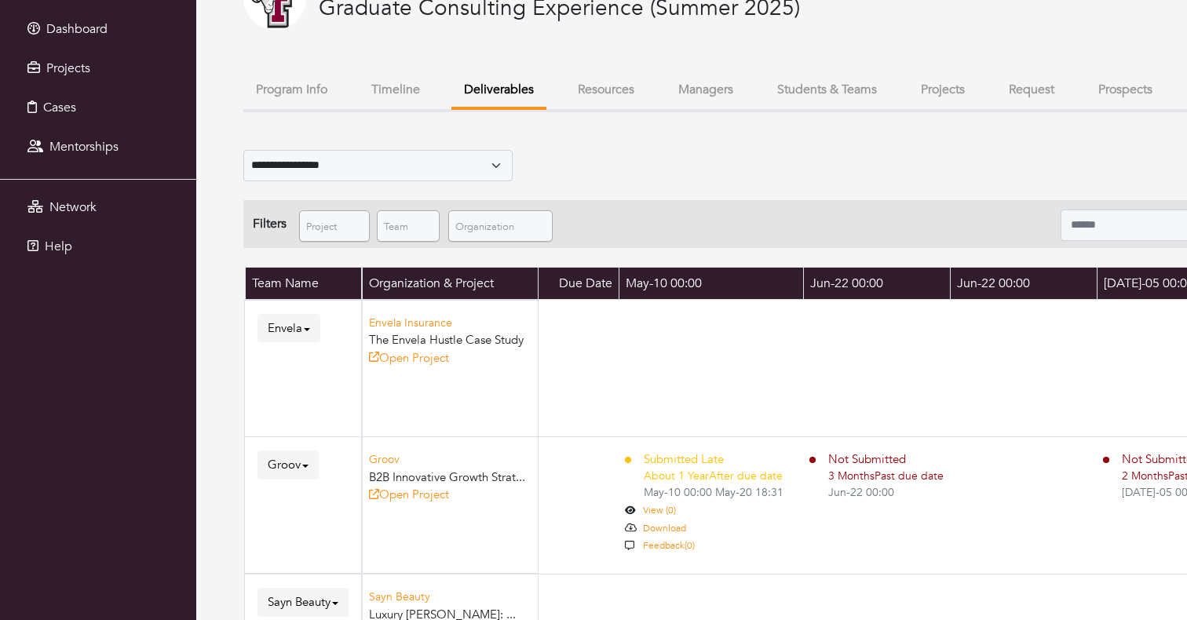
click at [395, 86] on button "Timeline" at bounding box center [396, 90] width 74 height 34
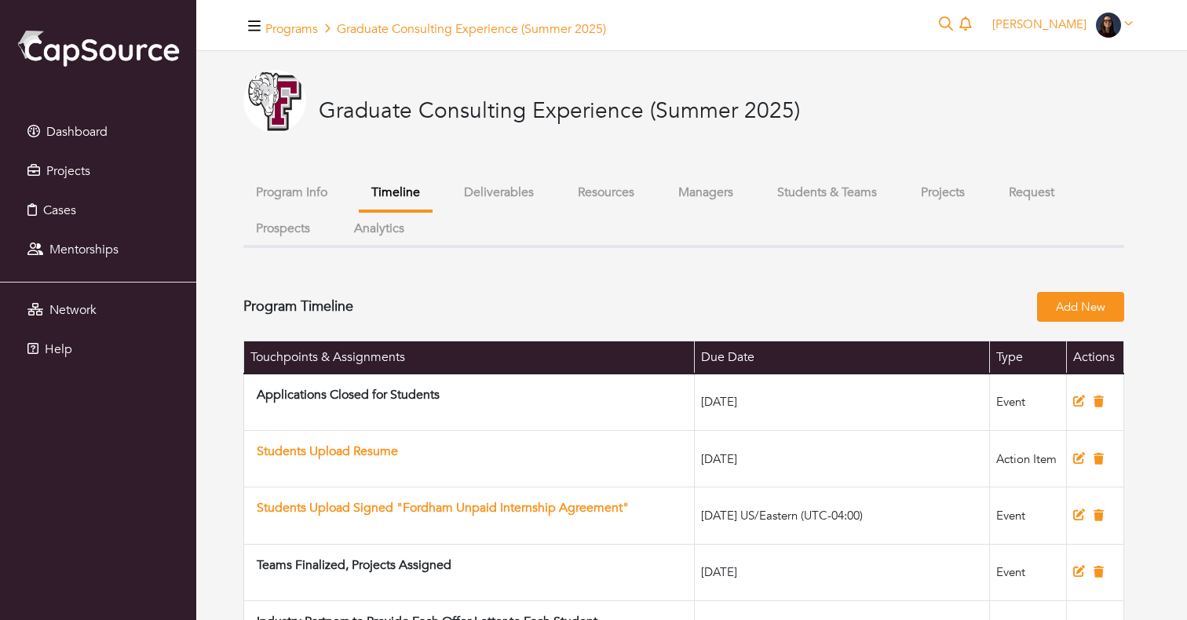
click at [939, 193] on button "Projects" at bounding box center [942, 193] width 69 height 34
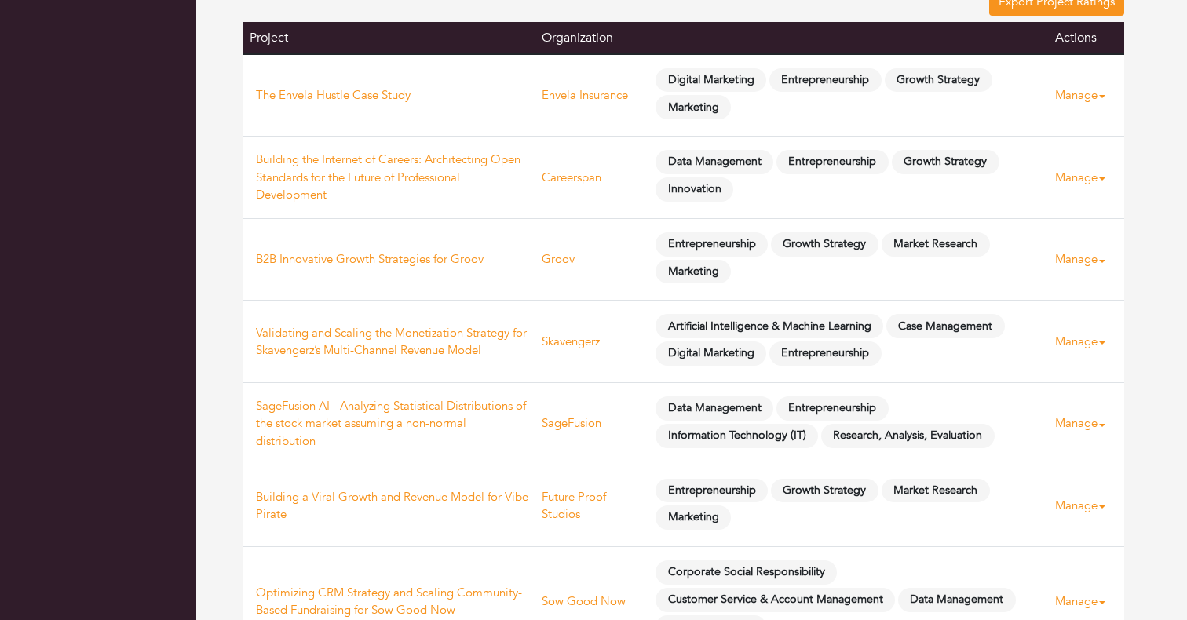
scroll to position [429, 0]
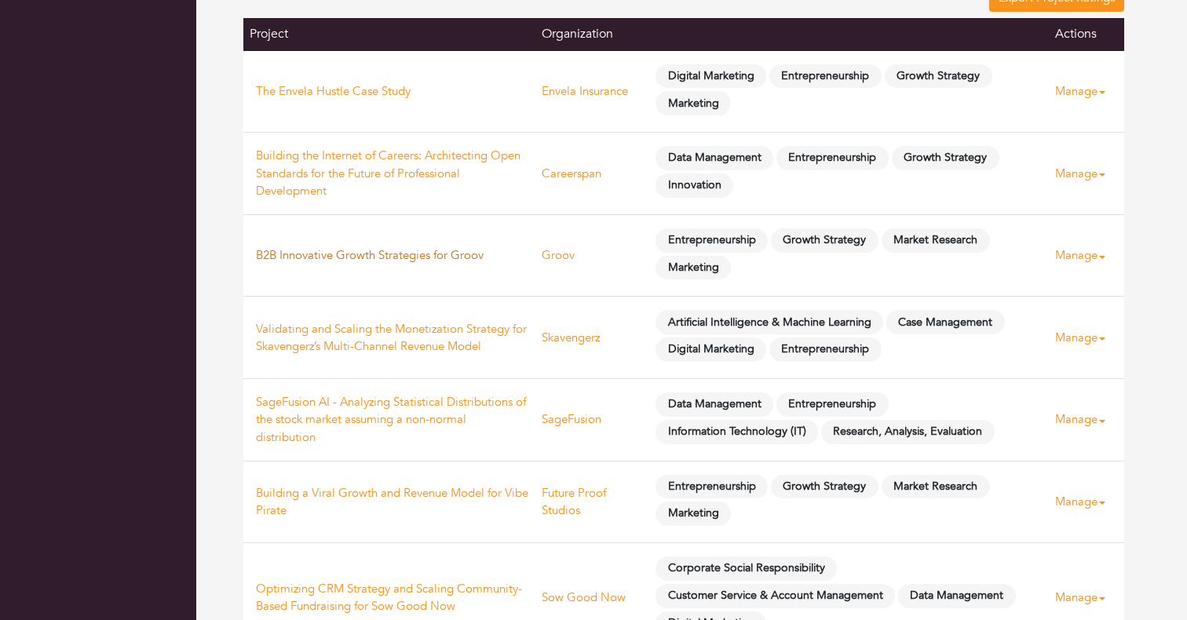
click at [345, 258] on link "B2B Innovative Growth Strategies for Groov" at bounding box center [370, 255] width 228 height 16
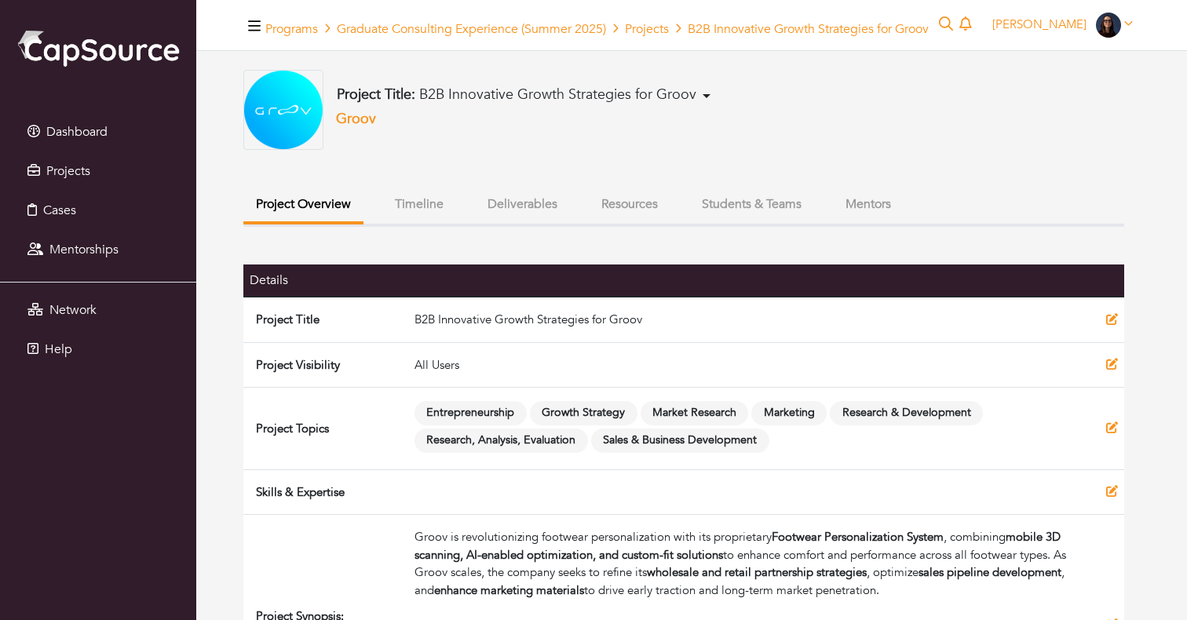
click at [419, 210] on button "Timeline" at bounding box center [419, 205] width 74 height 34
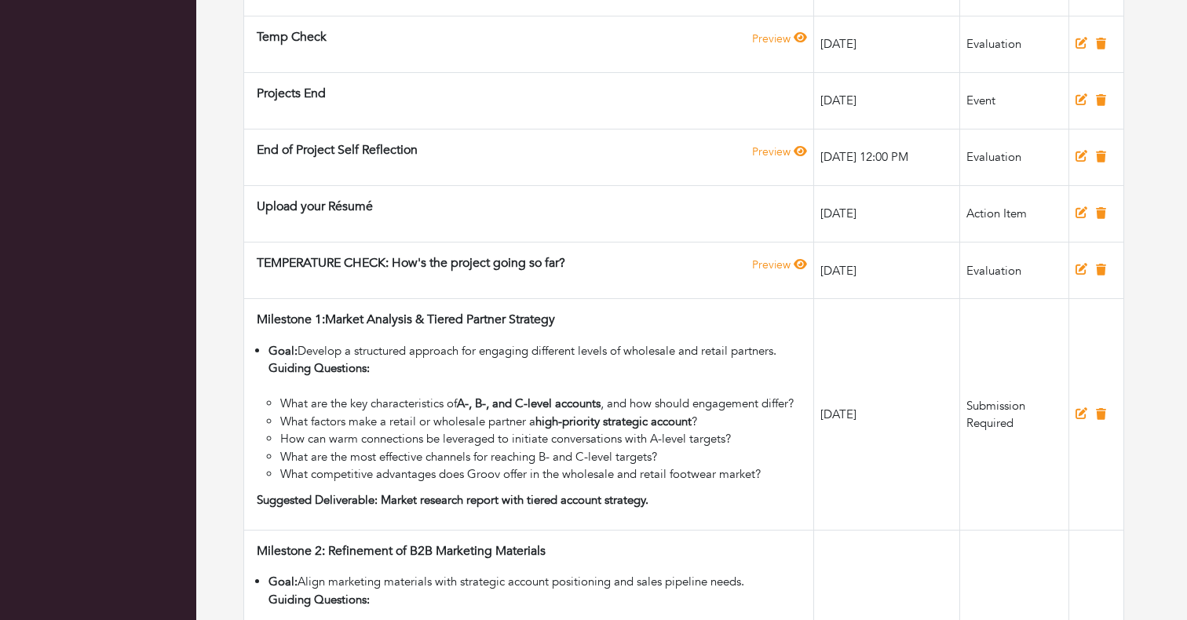
scroll to position [960, 0]
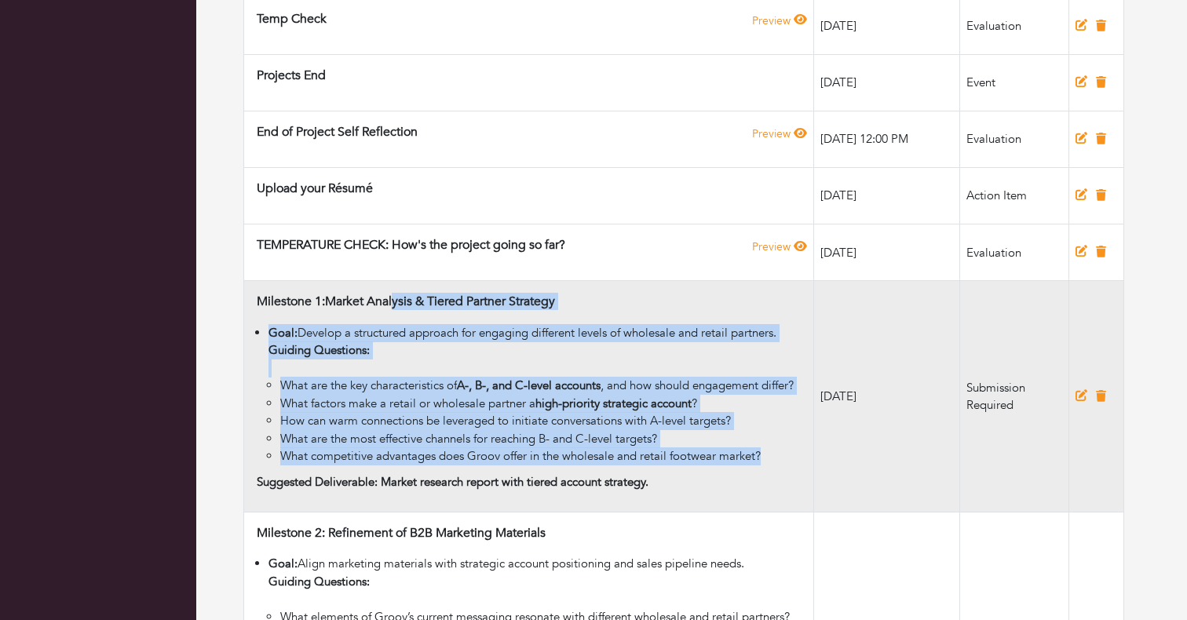
drag, startPoint x: 254, startPoint y: 302, endPoint x: 549, endPoint y: 506, distance: 359.5
click at [549, 506] on td "Milestone 1:Market Analysis & Tiered Partner Strategy Goal: Develop a structure…" at bounding box center [529, 397] width 570 height 232
click at [398, 413] on li "What factors make a retail or wholesale partner a high-priority strategic accou…" at bounding box center [543, 404] width 527 height 18
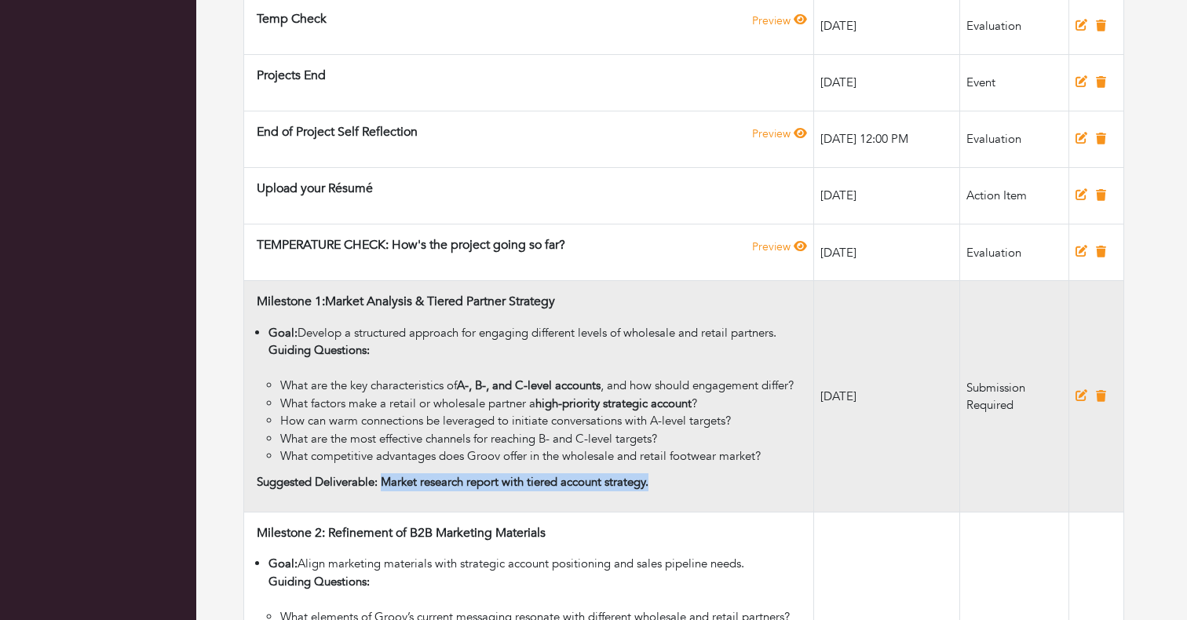
drag, startPoint x: 384, startPoint y: 517, endPoint x: 694, endPoint y: 516, distance: 310.0
click at [694, 491] on div "Suggested Deliverable: Market research report with tiered account strategy." at bounding box center [532, 482] width 550 height 18
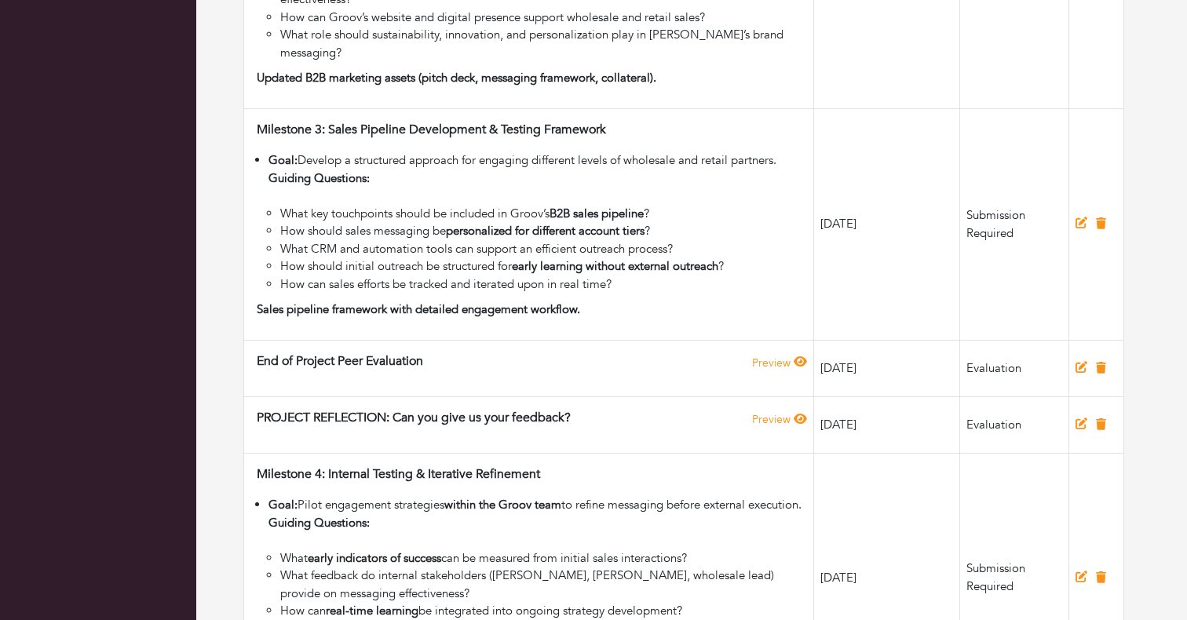
scroll to position [1837, 0]
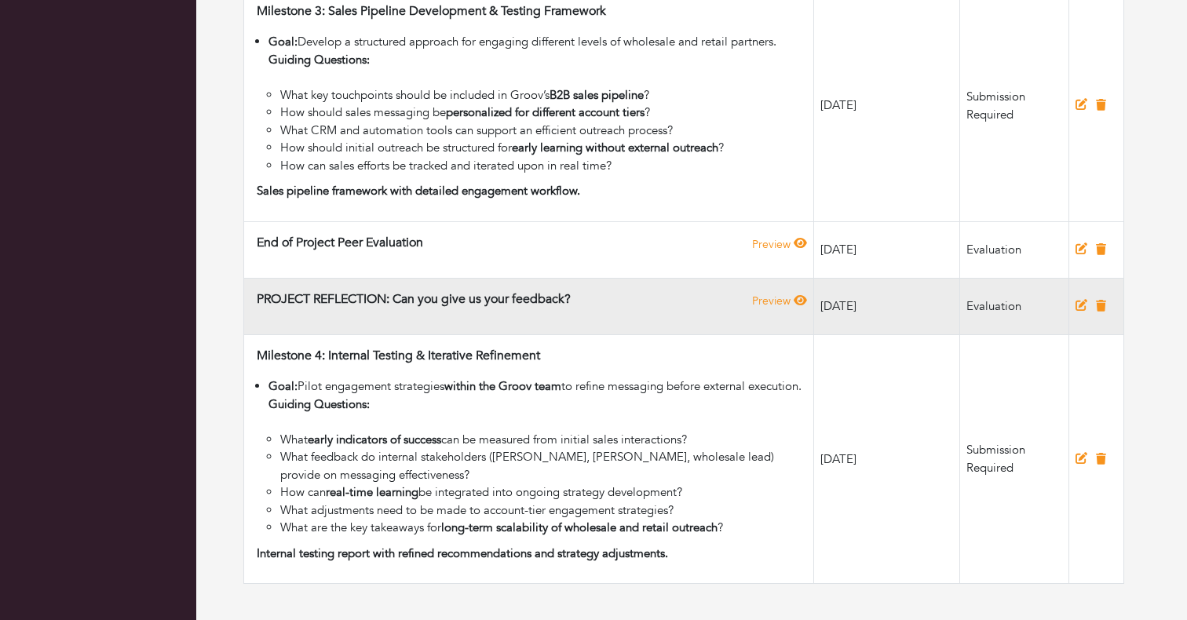
drag, startPoint x: 397, startPoint y: 281, endPoint x: 613, endPoint y: 282, distance: 215.9
click at [613, 292] on div "PROJECT REFLECTION: Can you give us your feedback? Preview" at bounding box center [532, 302] width 550 height 21
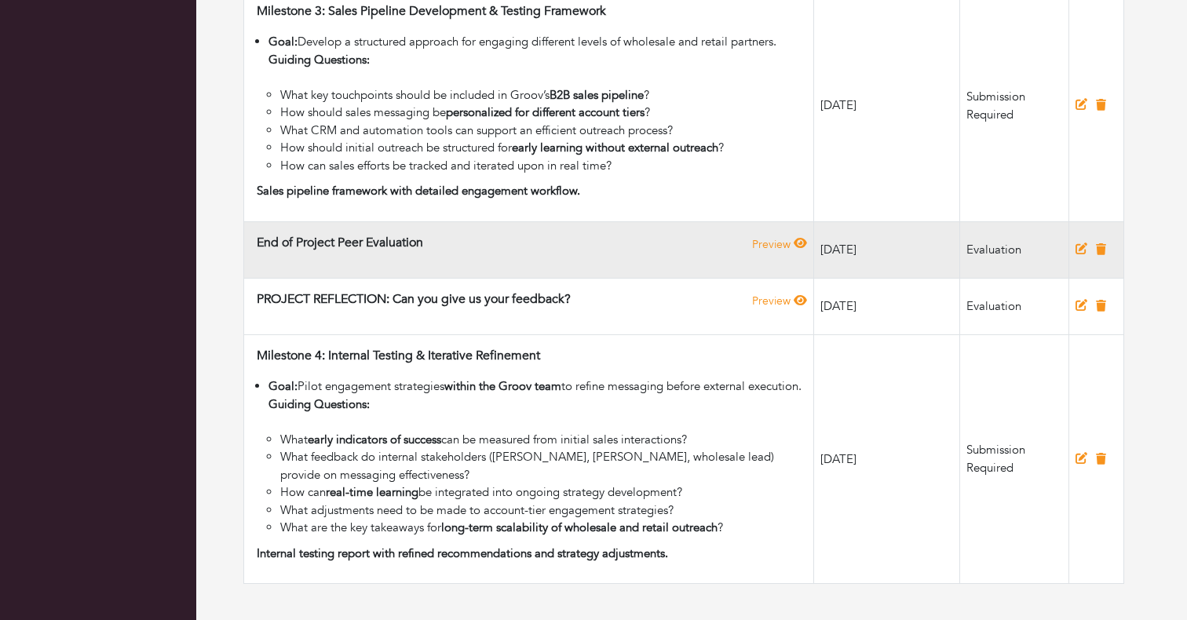
drag, startPoint x: 312, startPoint y: 217, endPoint x: 419, endPoint y: 217, distance: 107.5
click at [419, 235] on h4 "End of Project Peer Evaluation" at bounding box center [340, 242] width 166 height 15
click at [752, 237] on link "Preview" at bounding box center [779, 244] width 55 height 15
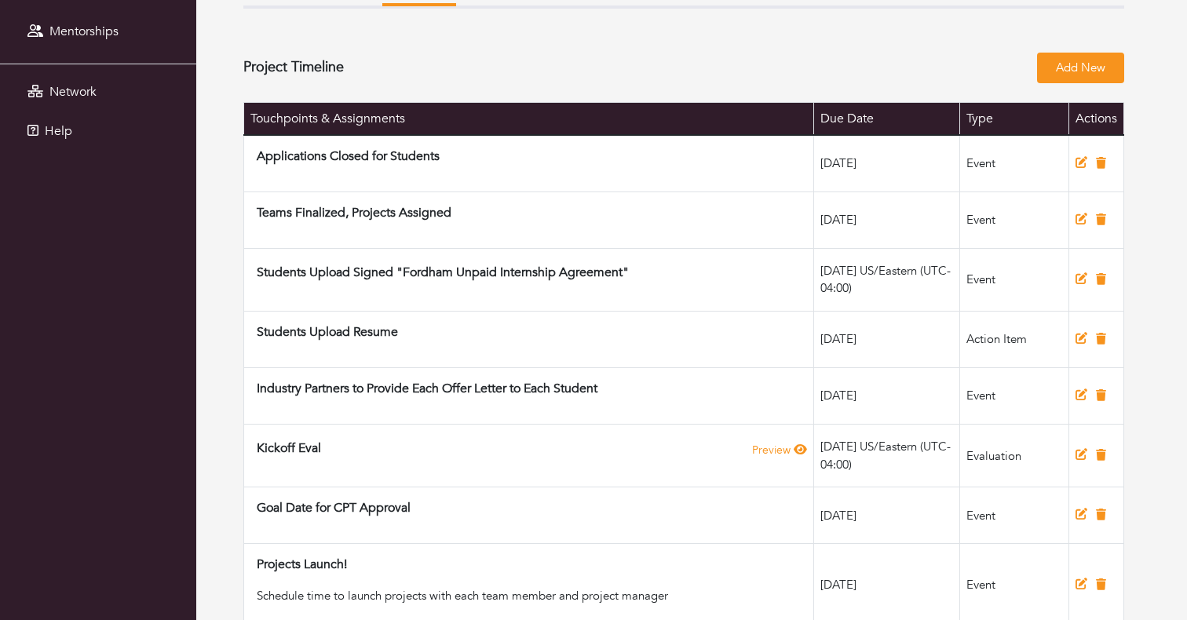
scroll to position [0, 0]
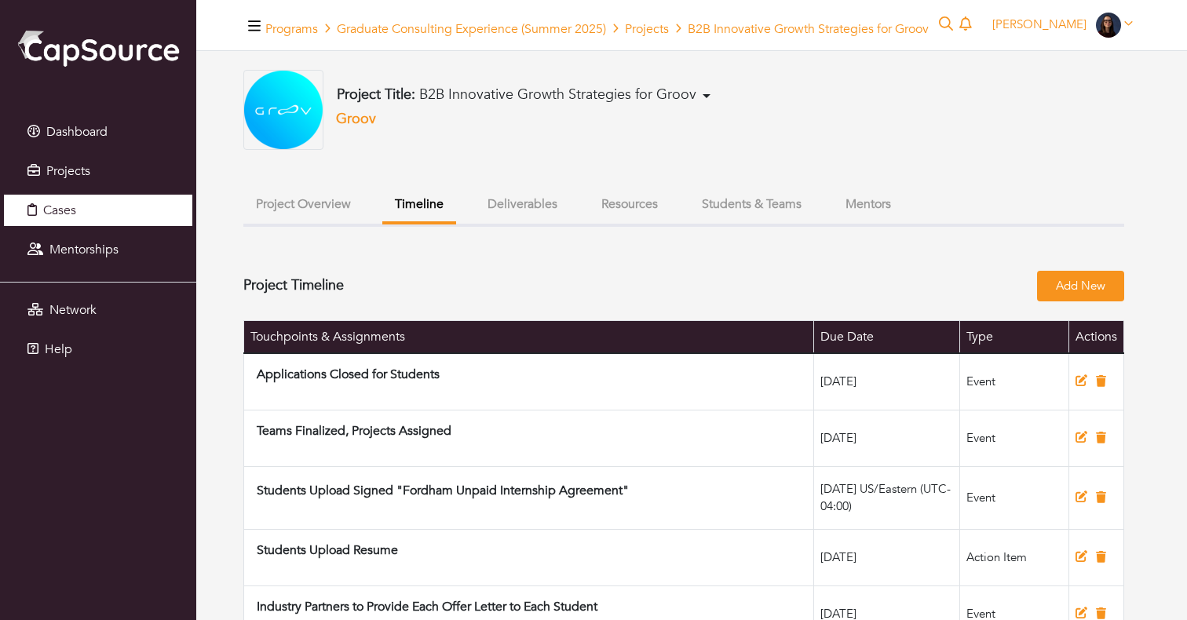
click at [82, 212] on link "Cases" at bounding box center [98, 210] width 188 height 31
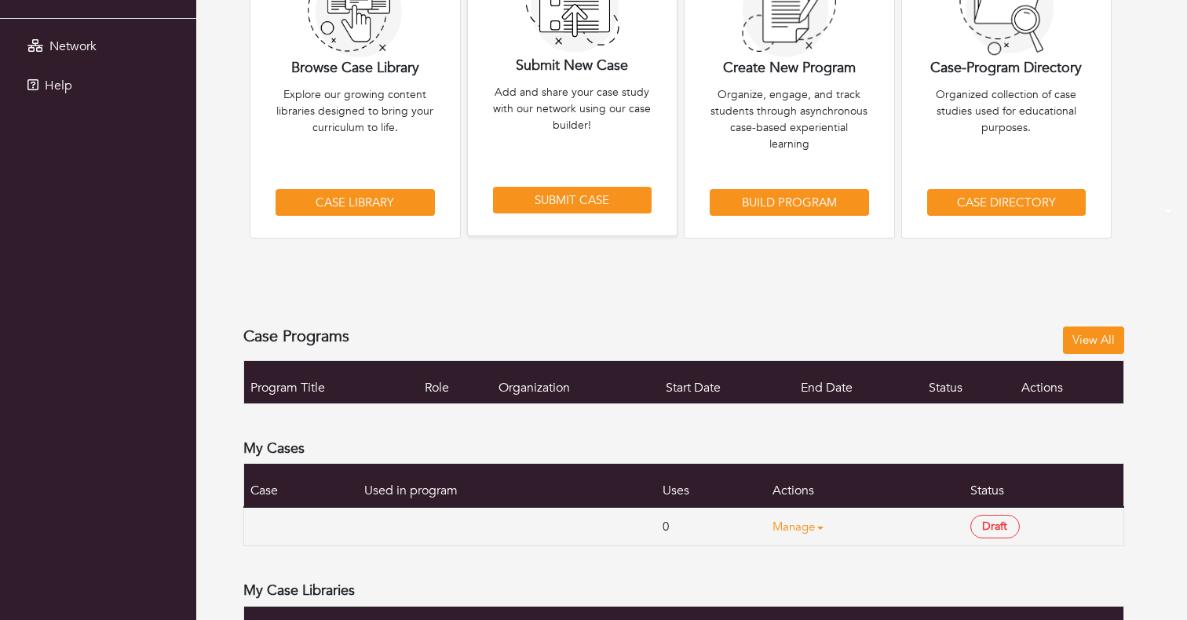
scroll to position [298, 0]
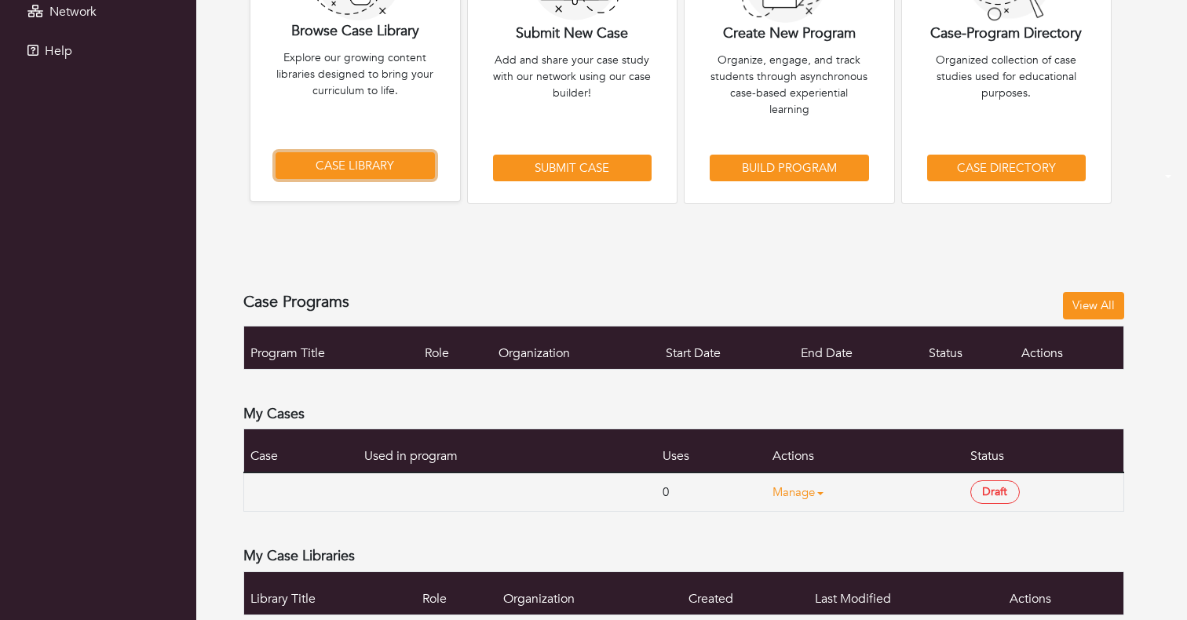
click at [381, 157] on link "Case Library" at bounding box center [355, 165] width 159 height 27
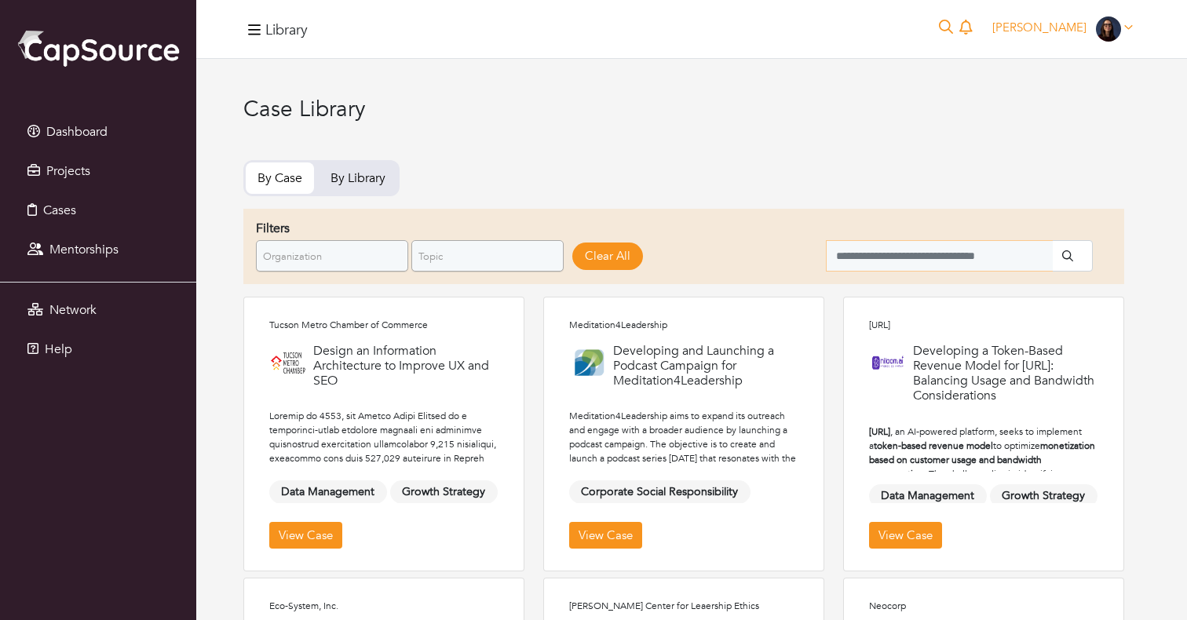
click at [966, 250] on input "search" at bounding box center [939, 255] width 227 height 31
type input "*****"
click at [1052, 240] on button "submit" at bounding box center [1072, 255] width 41 height 31
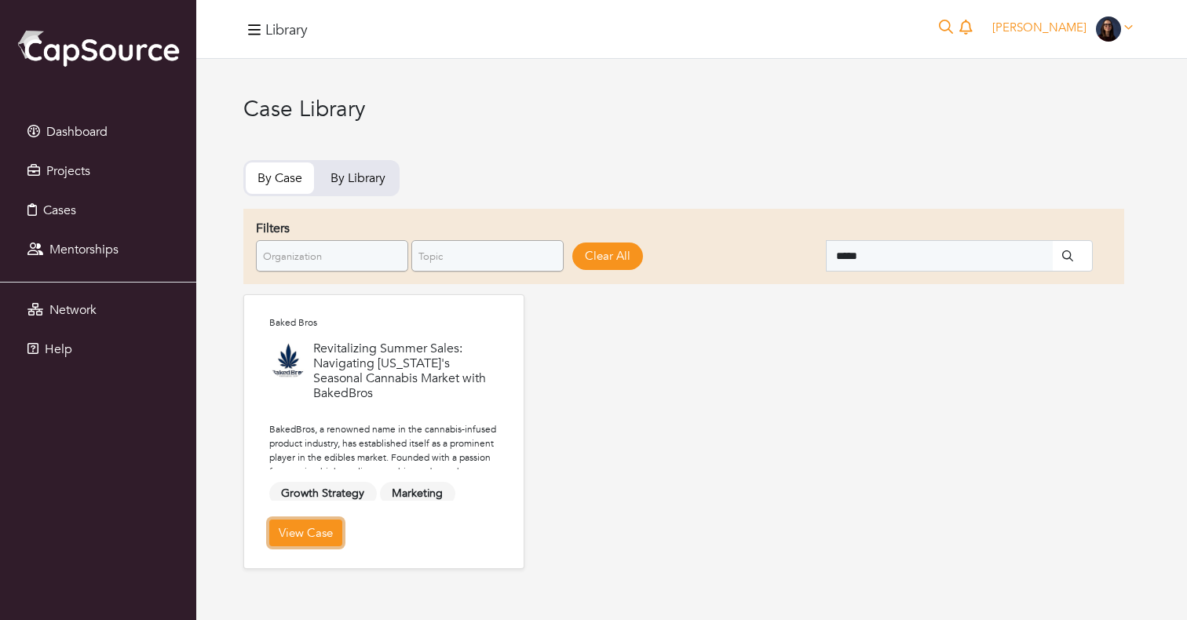
click at [286, 543] on link "View Case" at bounding box center [305, 533] width 73 height 27
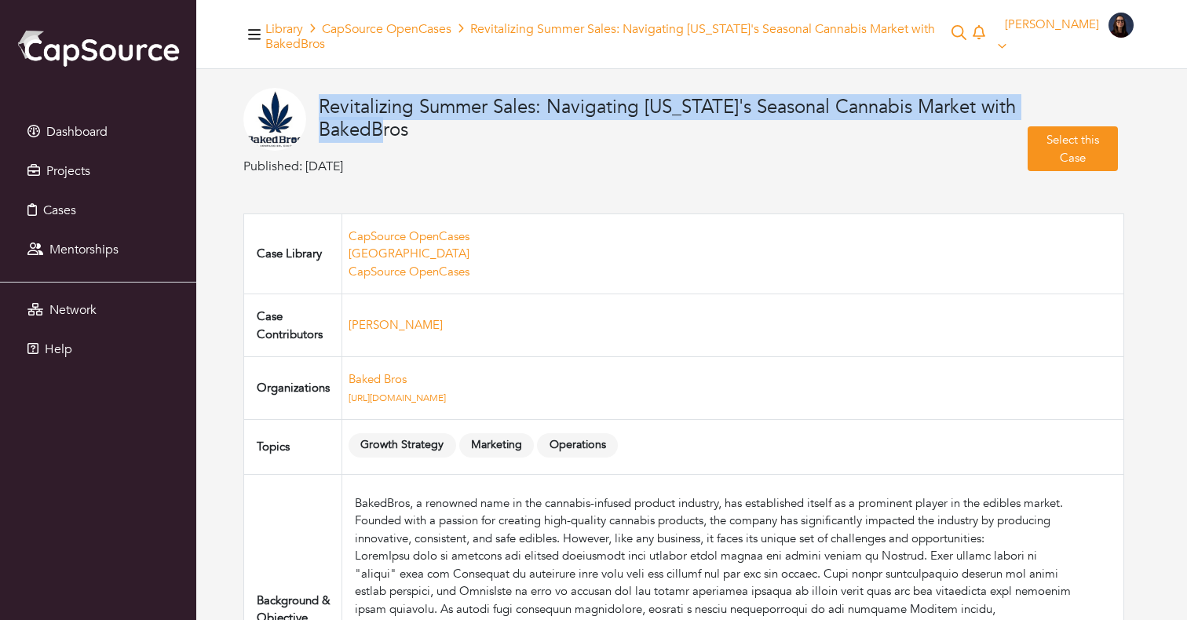
drag, startPoint x: 306, startPoint y: 105, endPoint x: 516, endPoint y: 146, distance: 214.3
click at [516, 146] on div "Revitalizing Summer Sales: Navigating Arizona's Seasonal Cannabis Market with B…" at bounding box center [635, 122] width 784 height 69
click at [82, 171] on span "Projects" at bounding box center [68, 170] width 44 height 17
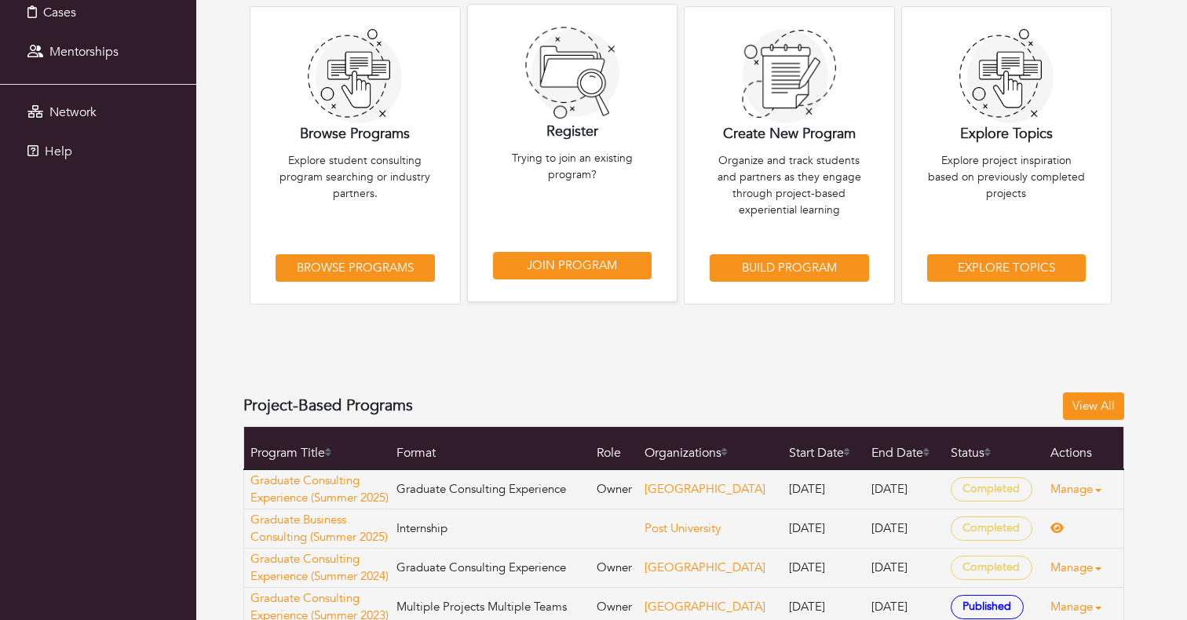
scroll to position [210, 0]
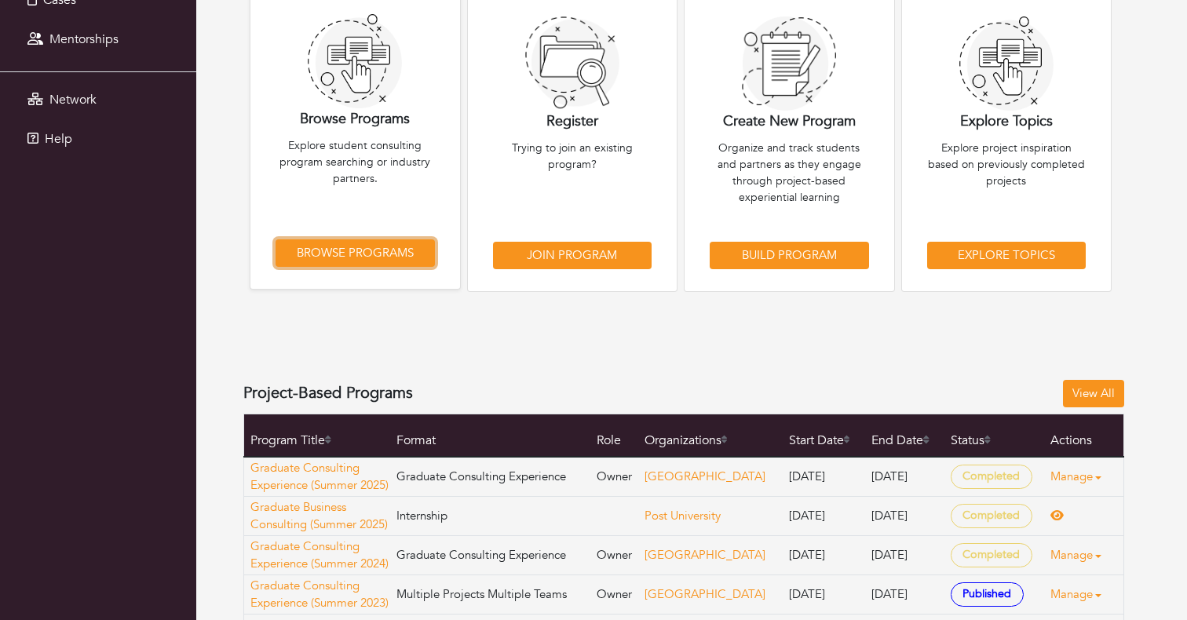
click at [378, 254] on link "Browse Programs" at bounding box center [355, 252] width 159 height 27
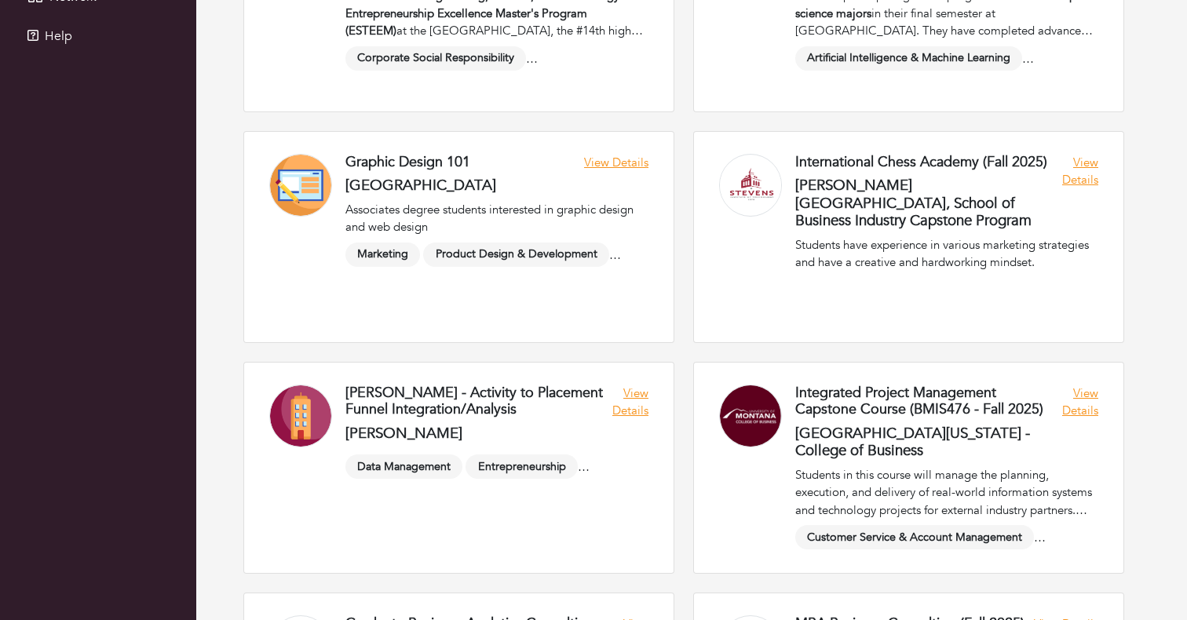
scroll to position [321, 0]
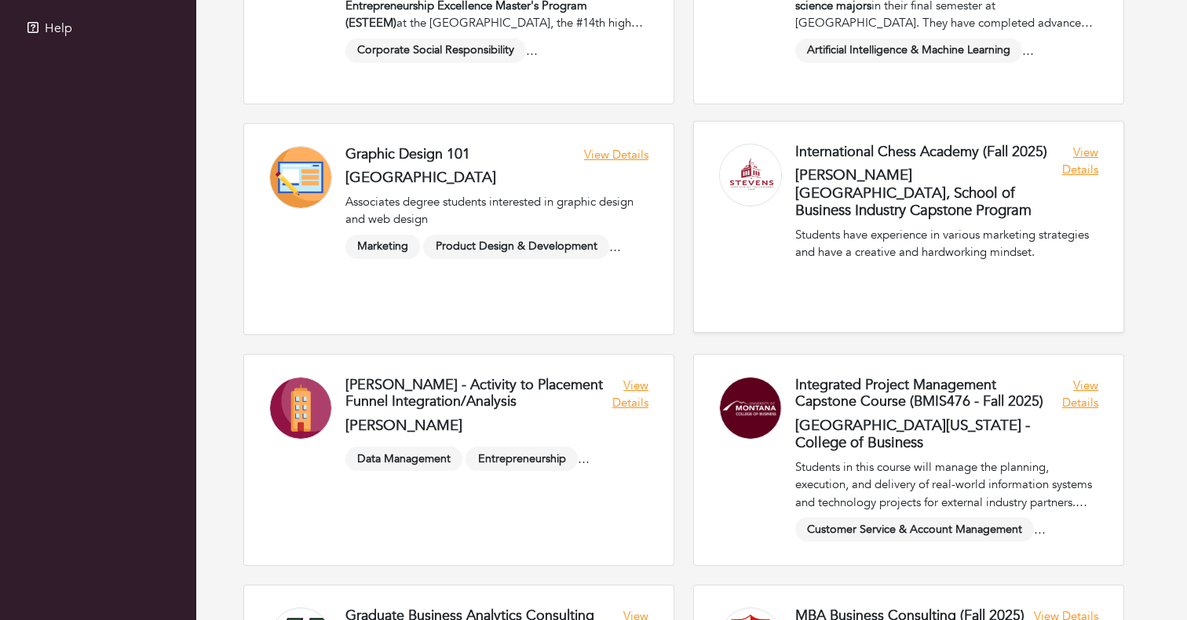
click at [901, 188] on link at bounding box center [908, 227] width 429 height 210
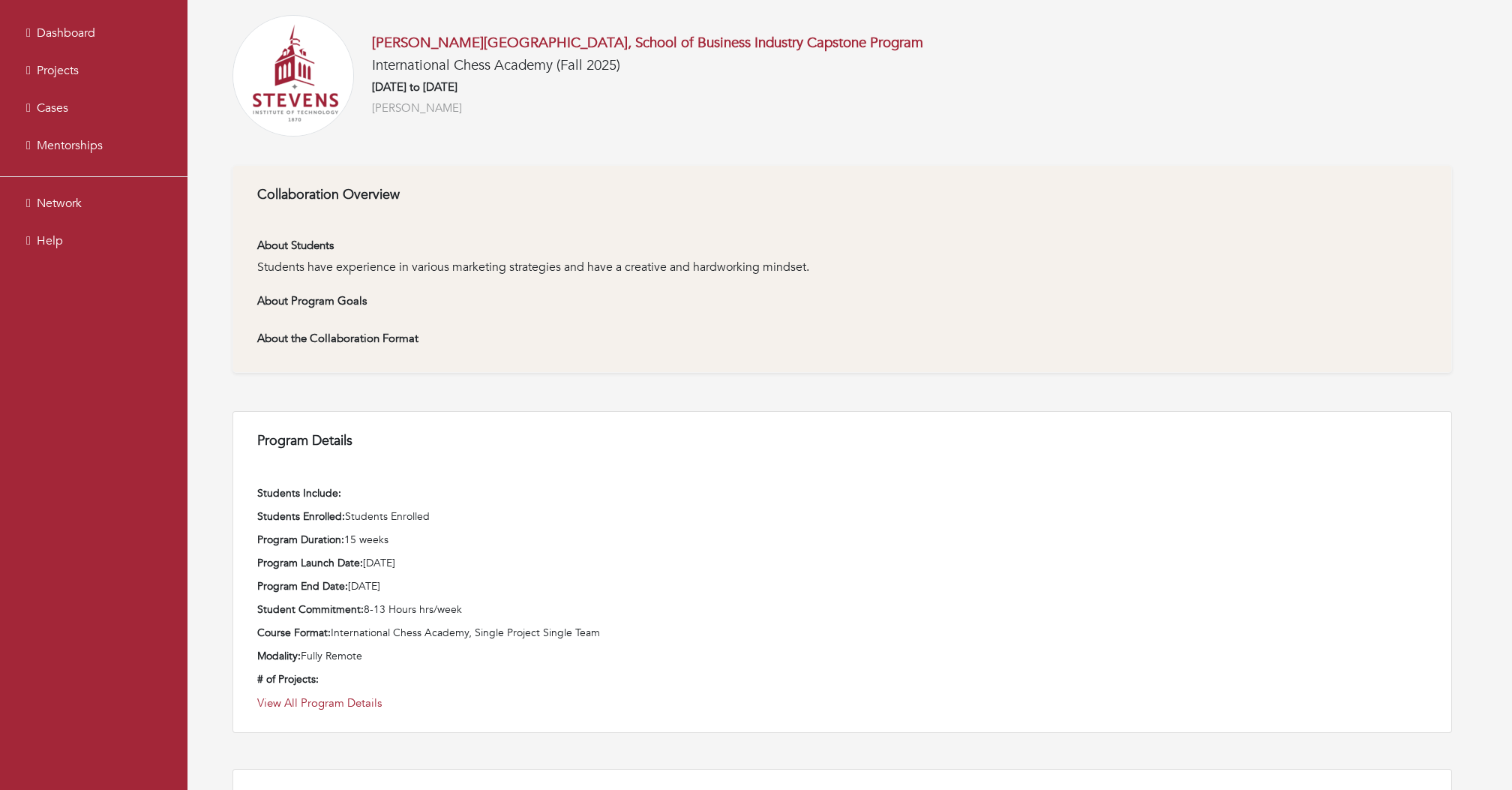
scroll to position [235, 0]
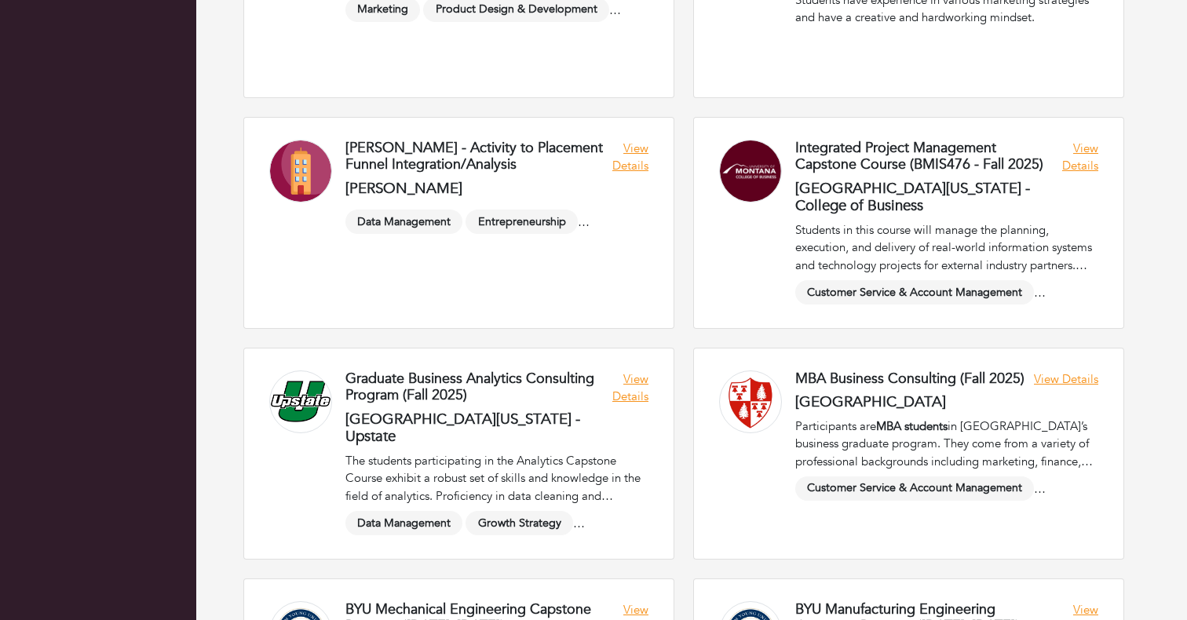
scroll to position [578, 0]
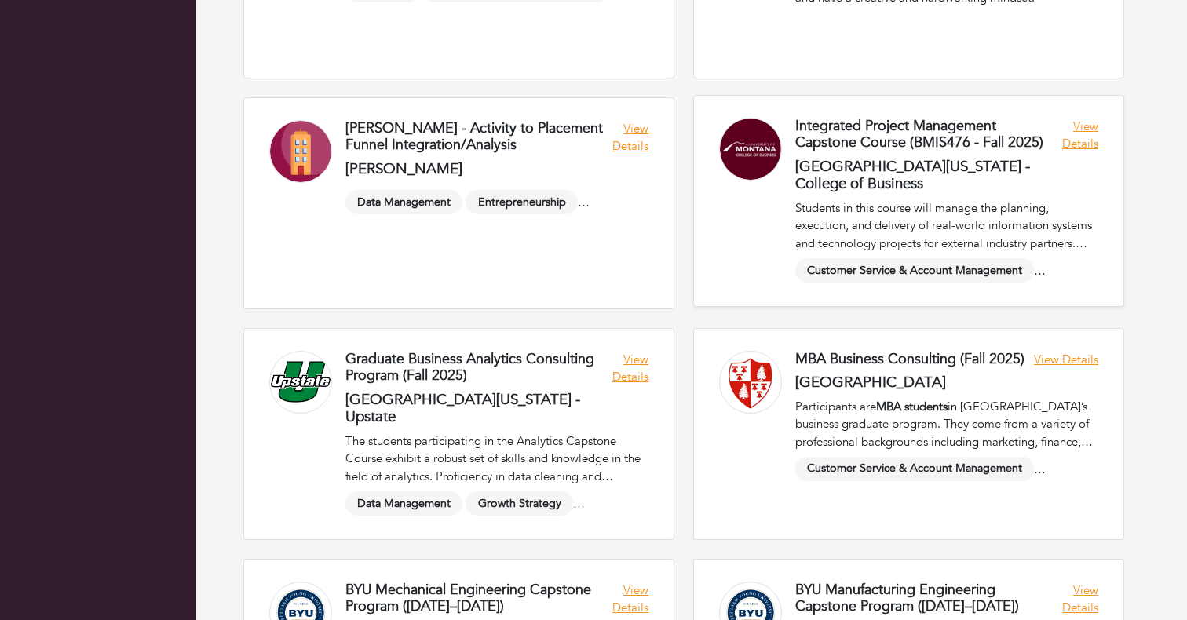
click at [1082, 138] on link at bounding box center [908, 201] width 429 height 210
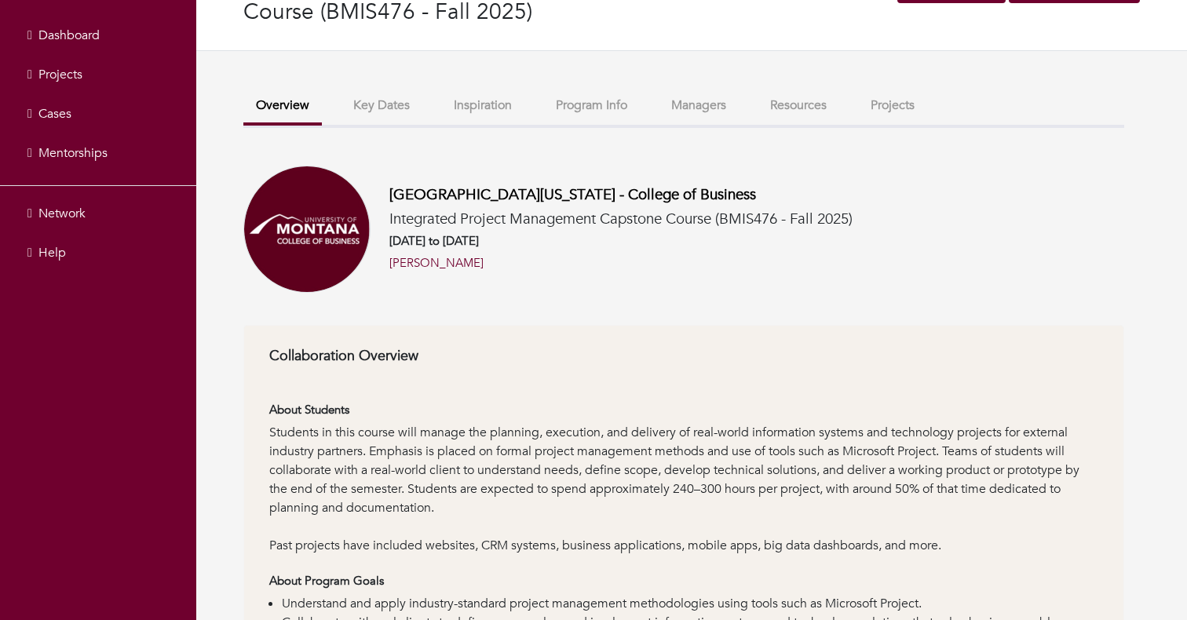
scroll to position [103, 0]
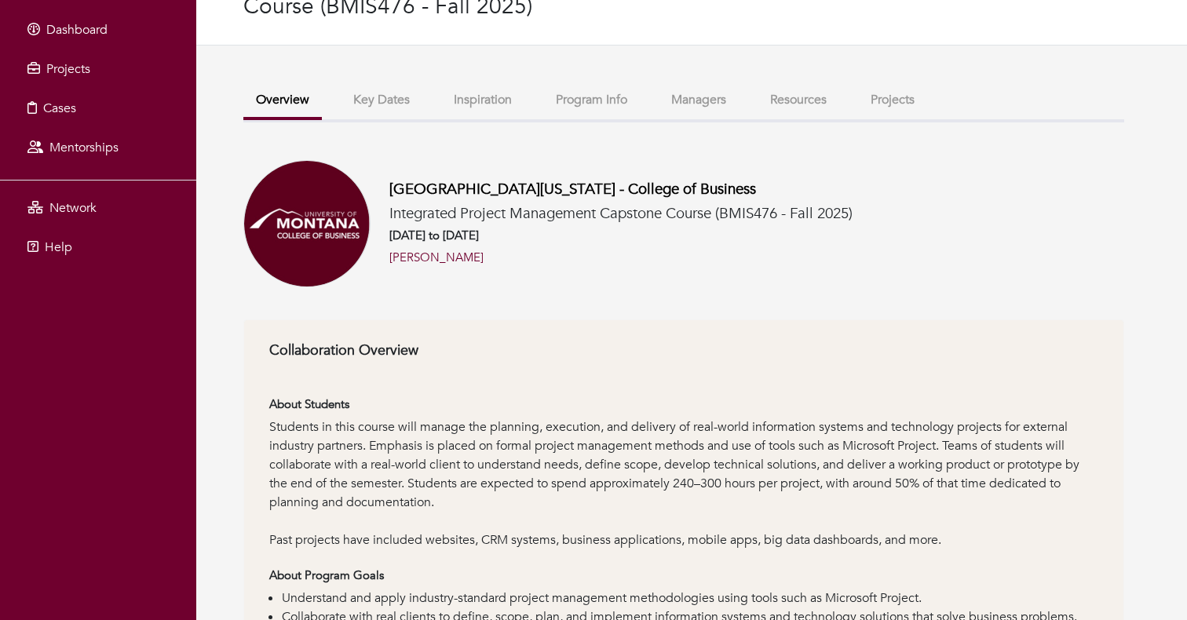
click at [883, 102] on button "Projects" at bounding box center [892, 100] width 69 height 34
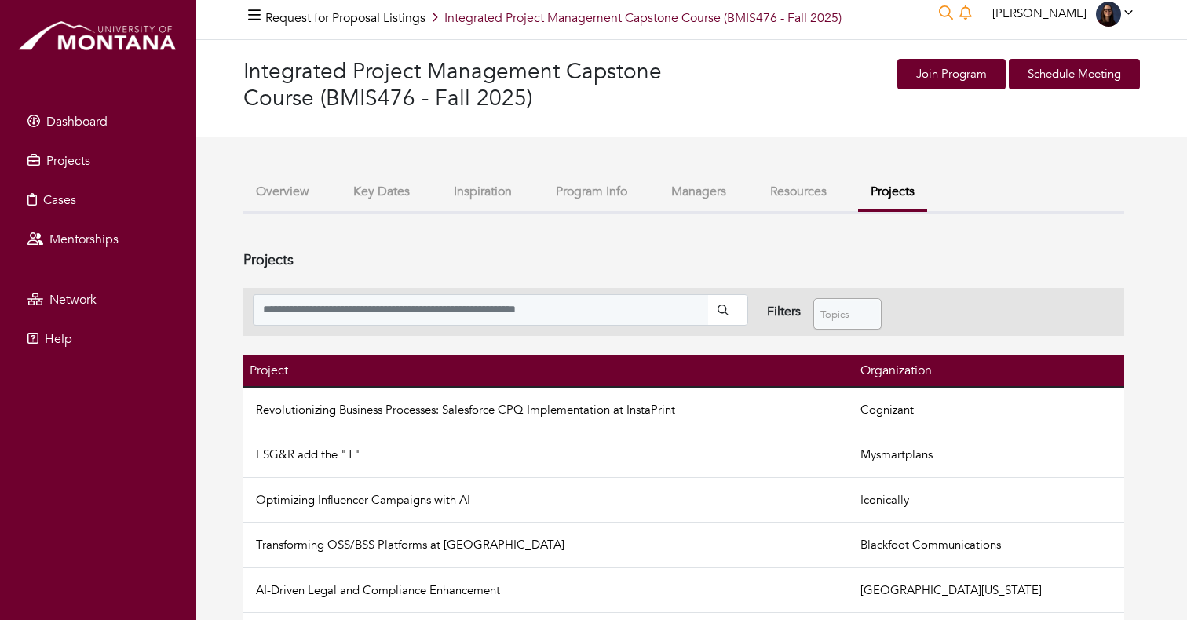
scroll to position [87, 0]
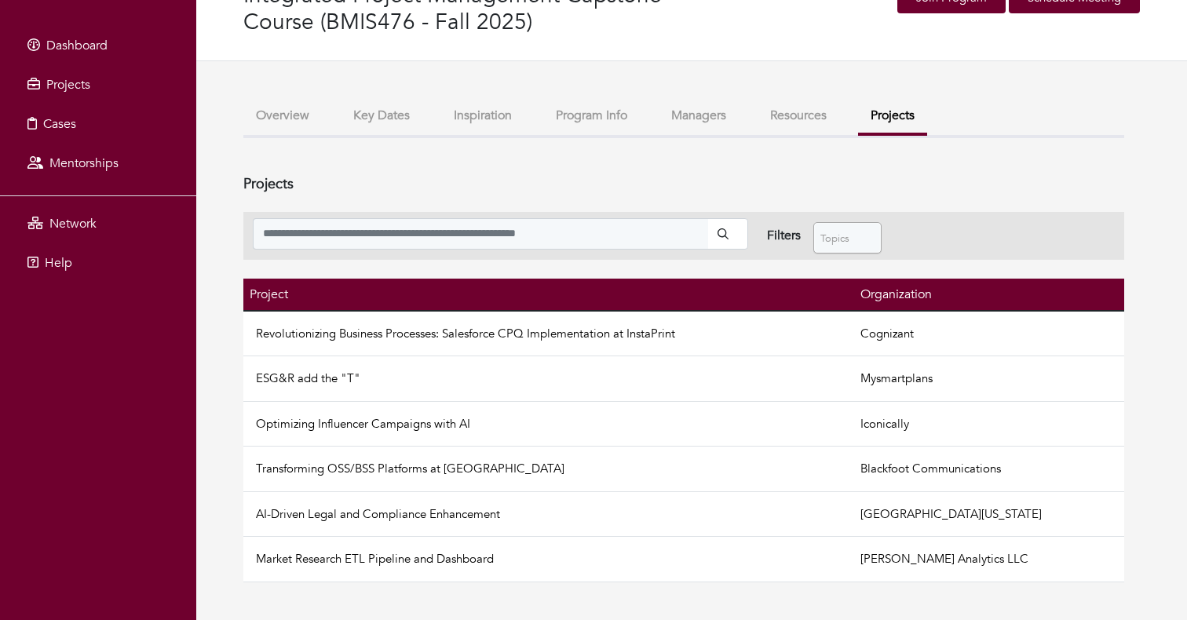
click at [272, 119] on button "Overview" at bounding box center [282, 116] width 78 height 34
